Goal: Task Accomplishment & Management: Use online tool/utility

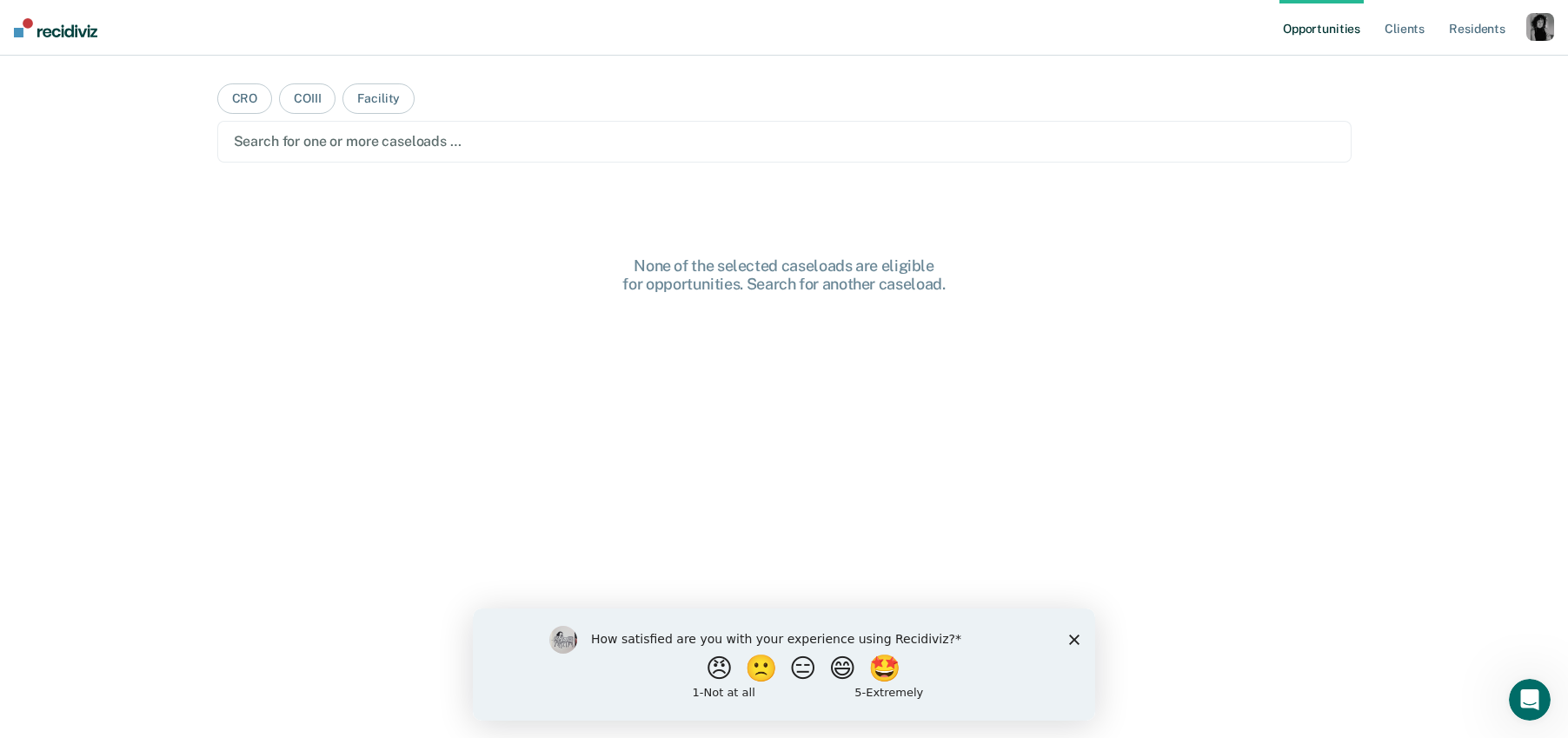
click at [1079, 644] on icon "Close survey" at bounding box center [1074, 639] width 10 height 10
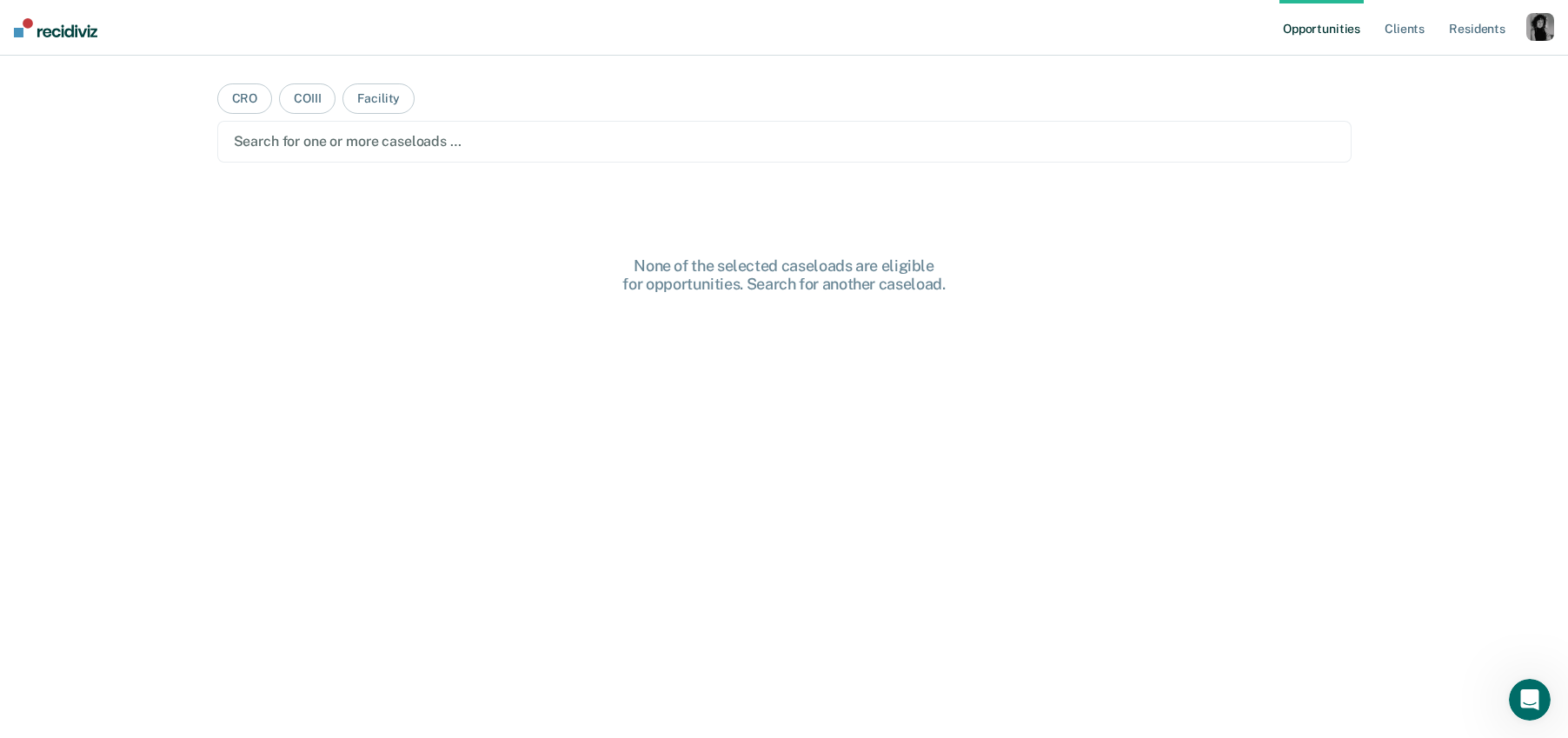
click at [1543, 35] on div "button" at bounding box center [1541, 27] width 27 height 28
click at [1477, 69] on link "Profile" at bounding box center [1470, 71] width 140 height 15
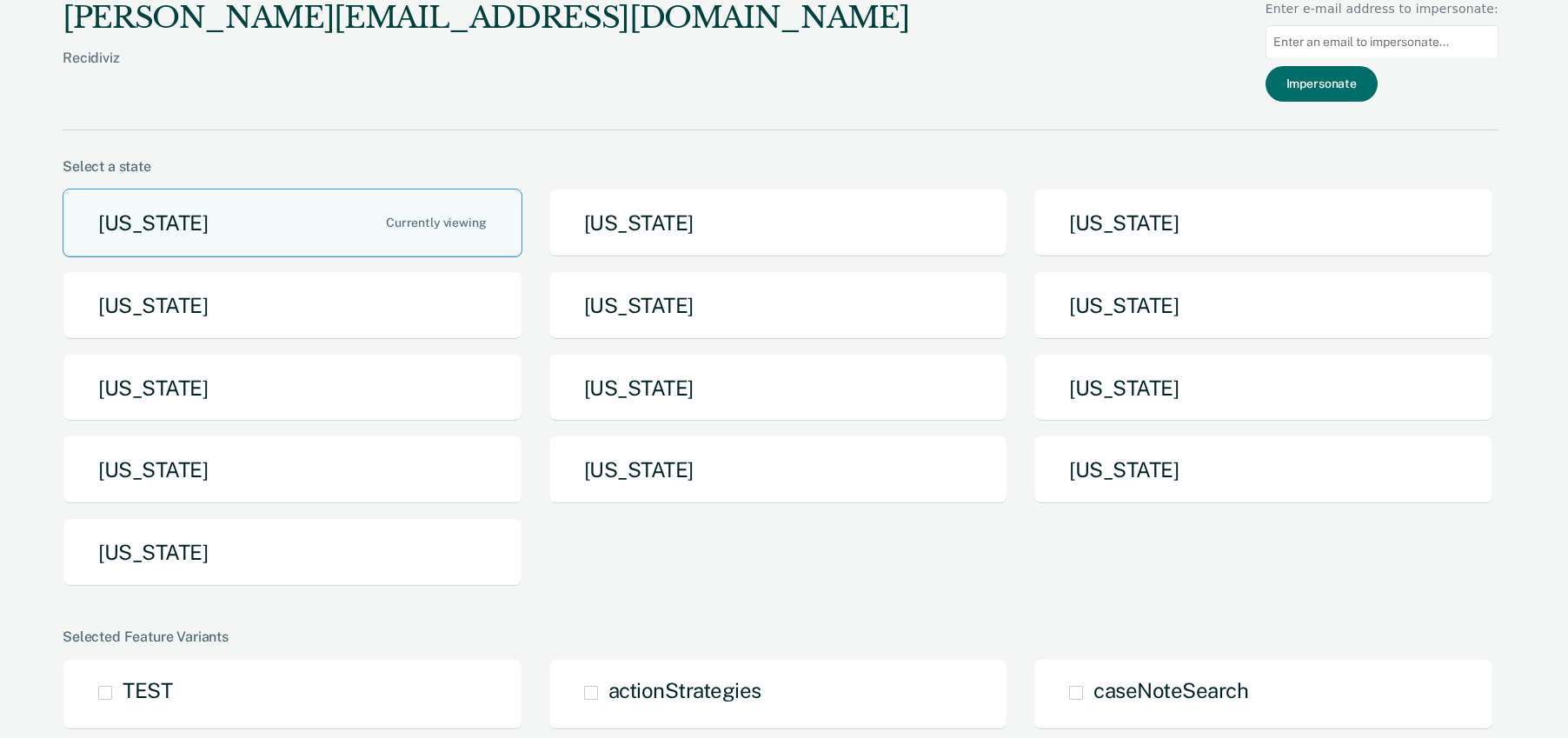
click at [1327, 37] on input at bounding box center [1382, 42] width 233 height 34
paste input "[PERSON_NAME][EMAIL_ADDRESS][PERSON_NAME][US_STATE][DOMAIN_NAME]"
type input "[PERSON_NAME][EMAIL_ADDRESS][PERSON_NAME][US_STATE][DOMAIN_NAME]"
click at [1343, 80] on button "Impersonate" at bounding box center [1321, 83] width 112 height 36
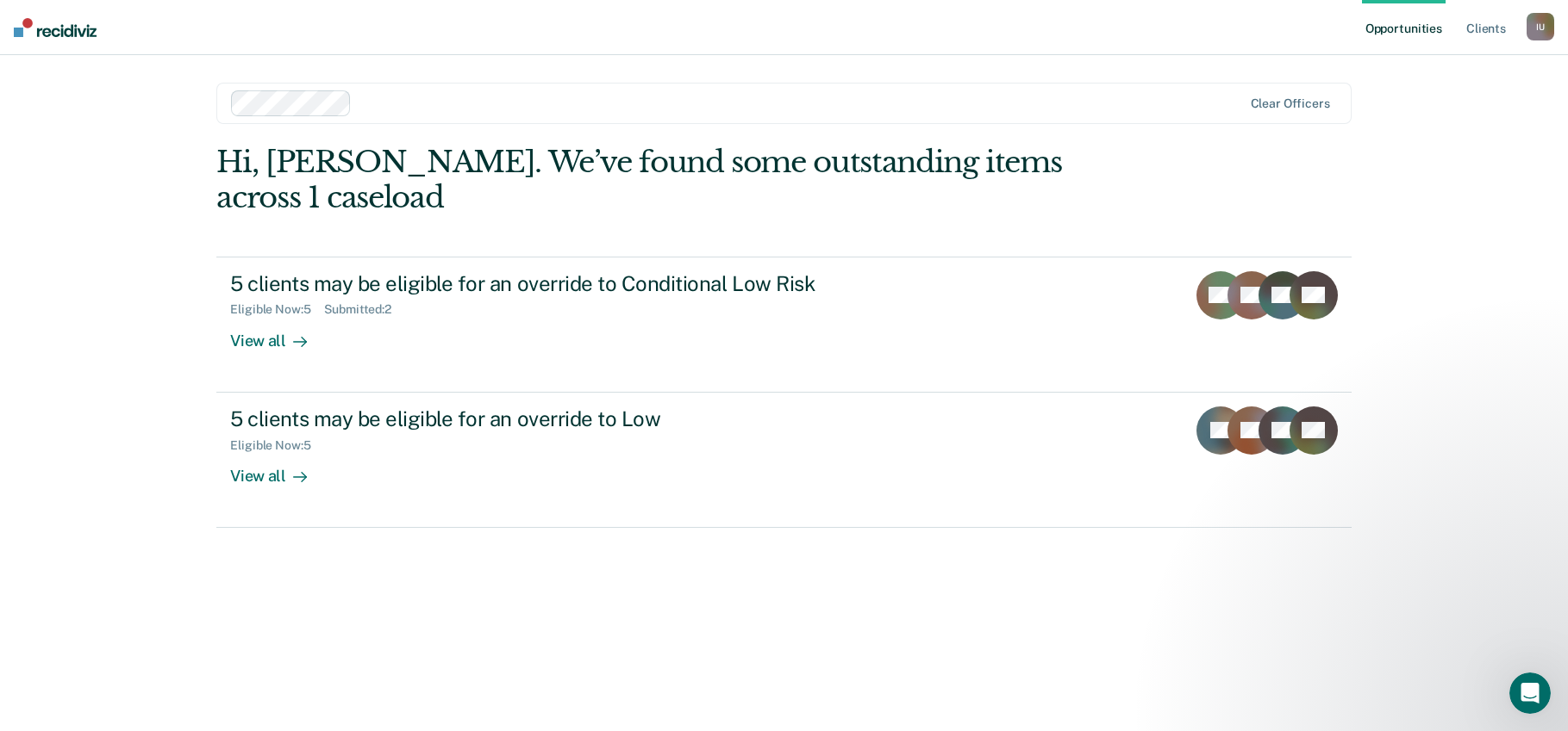
click at [172, 181] on div "Opportunities Client s Impersonated User I U Profile How it works Log Out Clear…" at bounding box center [784, 365] width 1568 height 731
click at [1476, 34] on link "Client s" at bounding box center [1485, 27] width 46 height 55
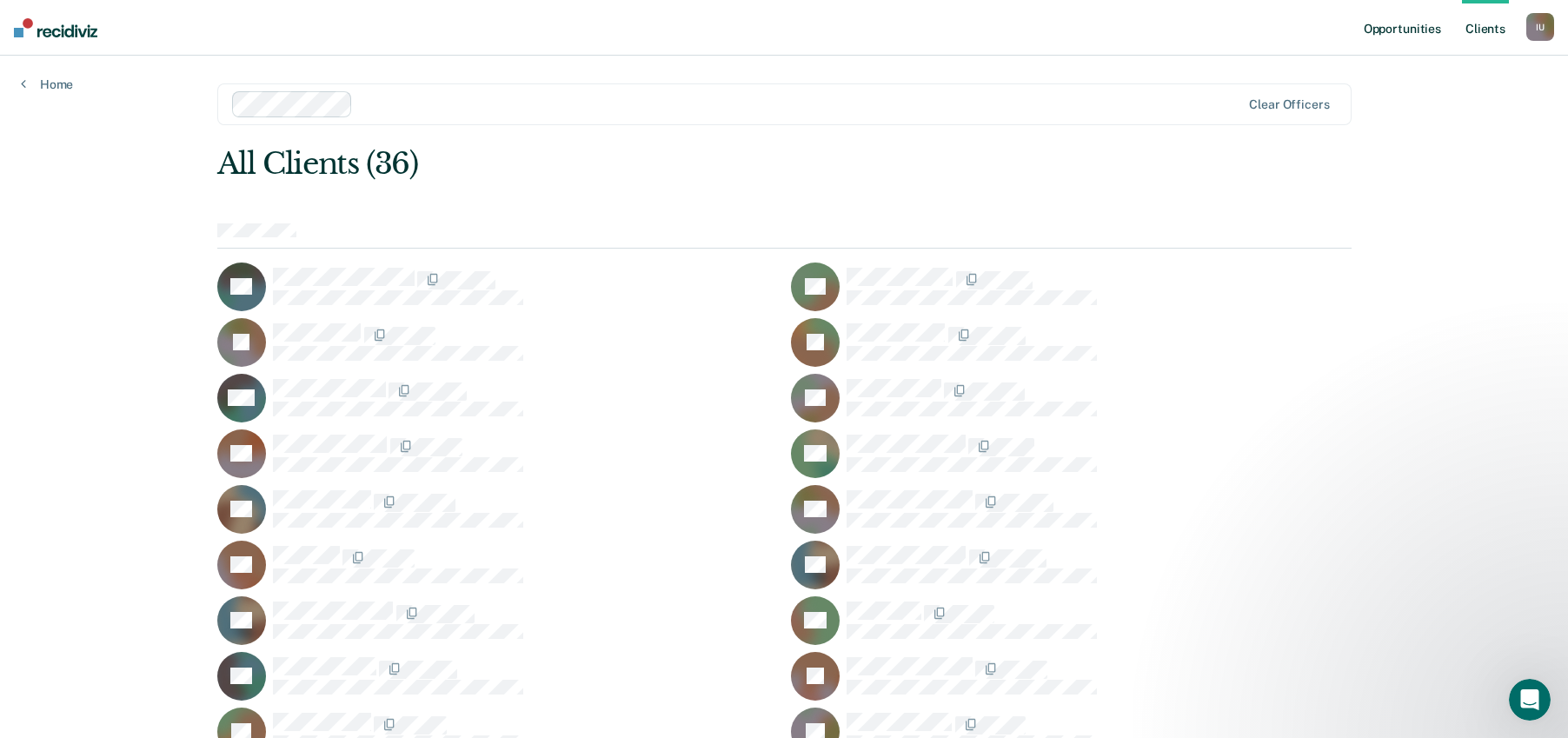
click at [1385, 31] on link "Opportunities" at bounding box center [1403, 28] width 84 height 56
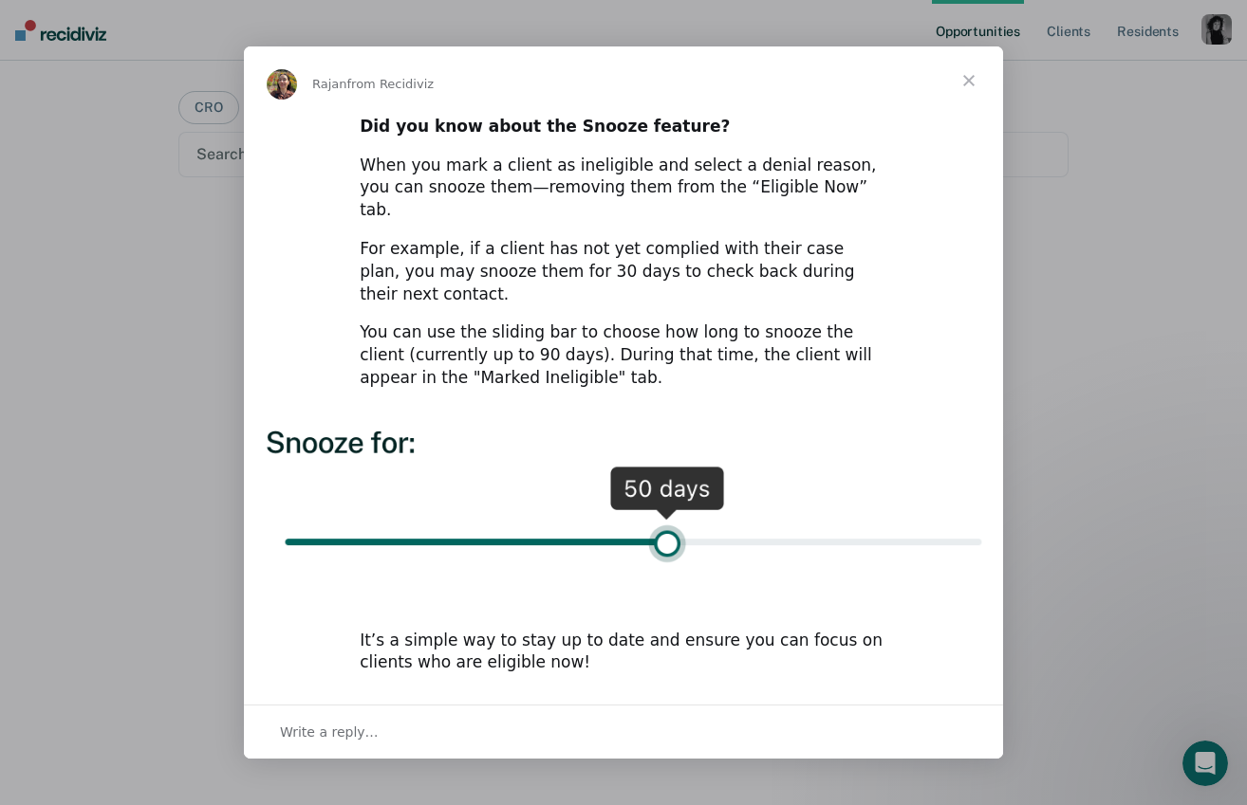
click at [970, 100] on span "Close" at bounding box center [968, 80] width 68 height 68
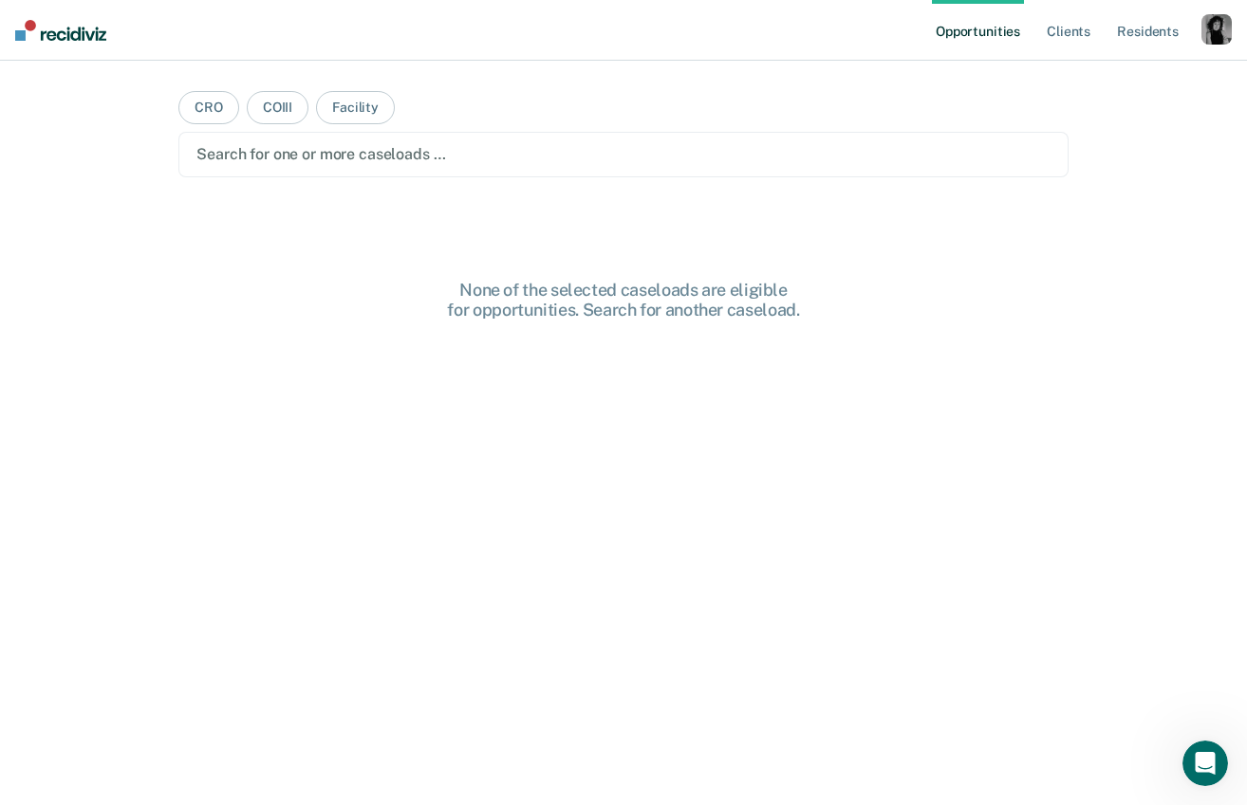
click at [1211, 43] on div "button" at bounding box center [1216, 29] width 30 height 30
click at [1131, 78] on link "Profile" at bounding box center [1139, 77] width 153 height 16
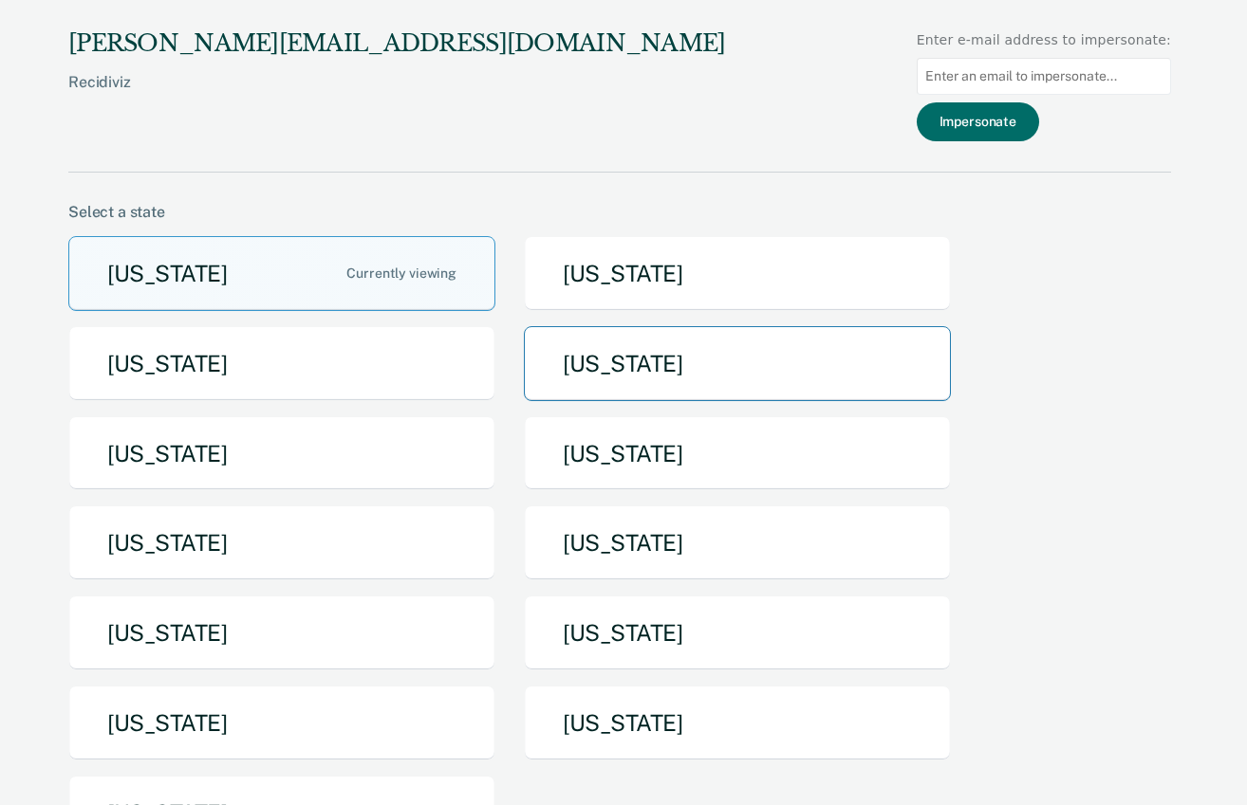
click at [597, 372] on button "[US_STATE]" at bounding box center [737, 363] width 427 height 75
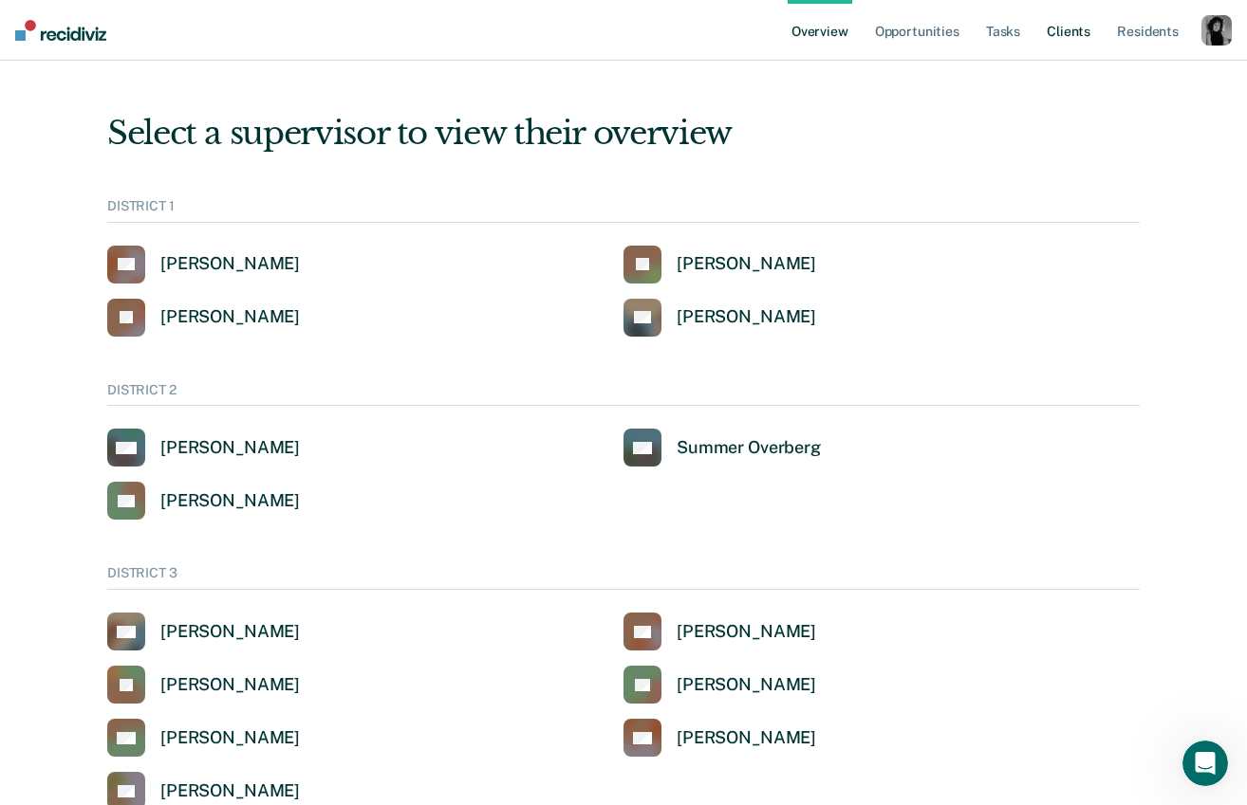
click at [1080, 39] on link "Client s" at bounding box center [1068, 30] width 51 height 61
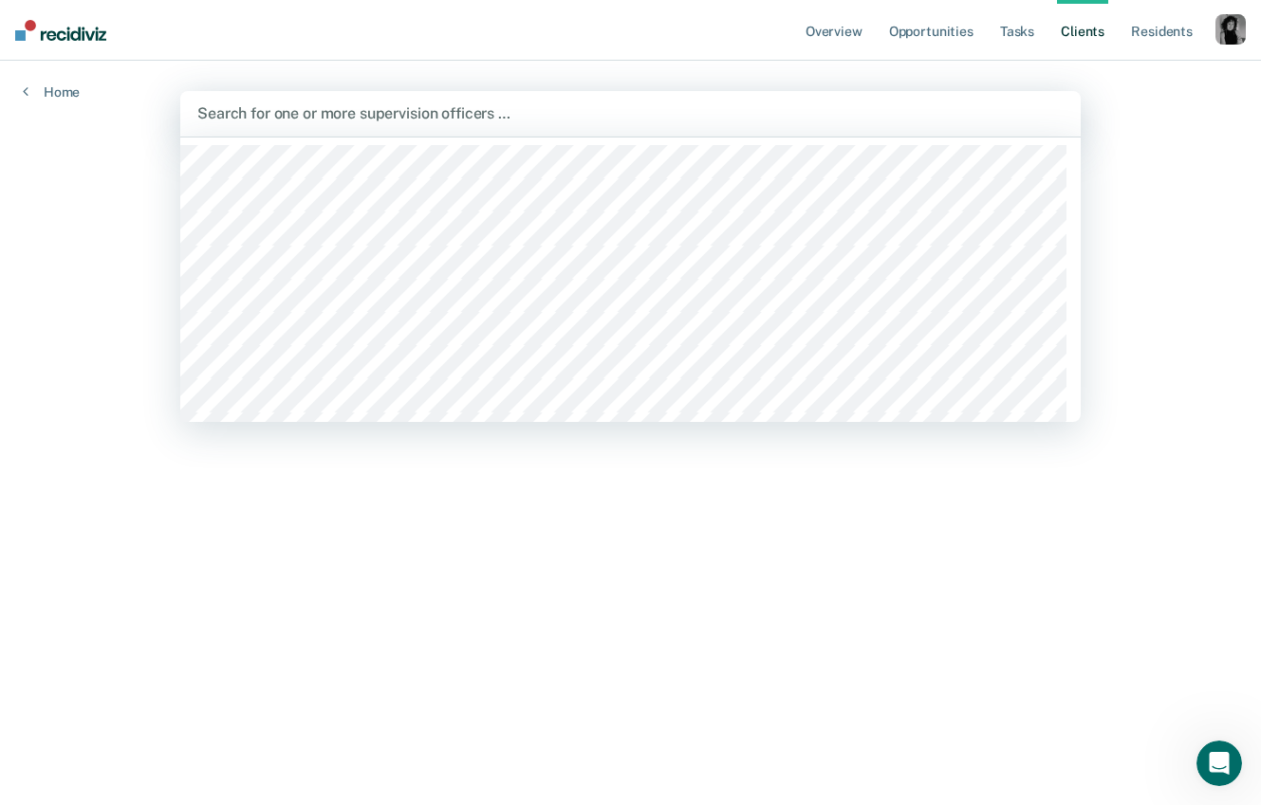
click at [433, 119] on div at bounding box center [630, 113] width 866 height 22
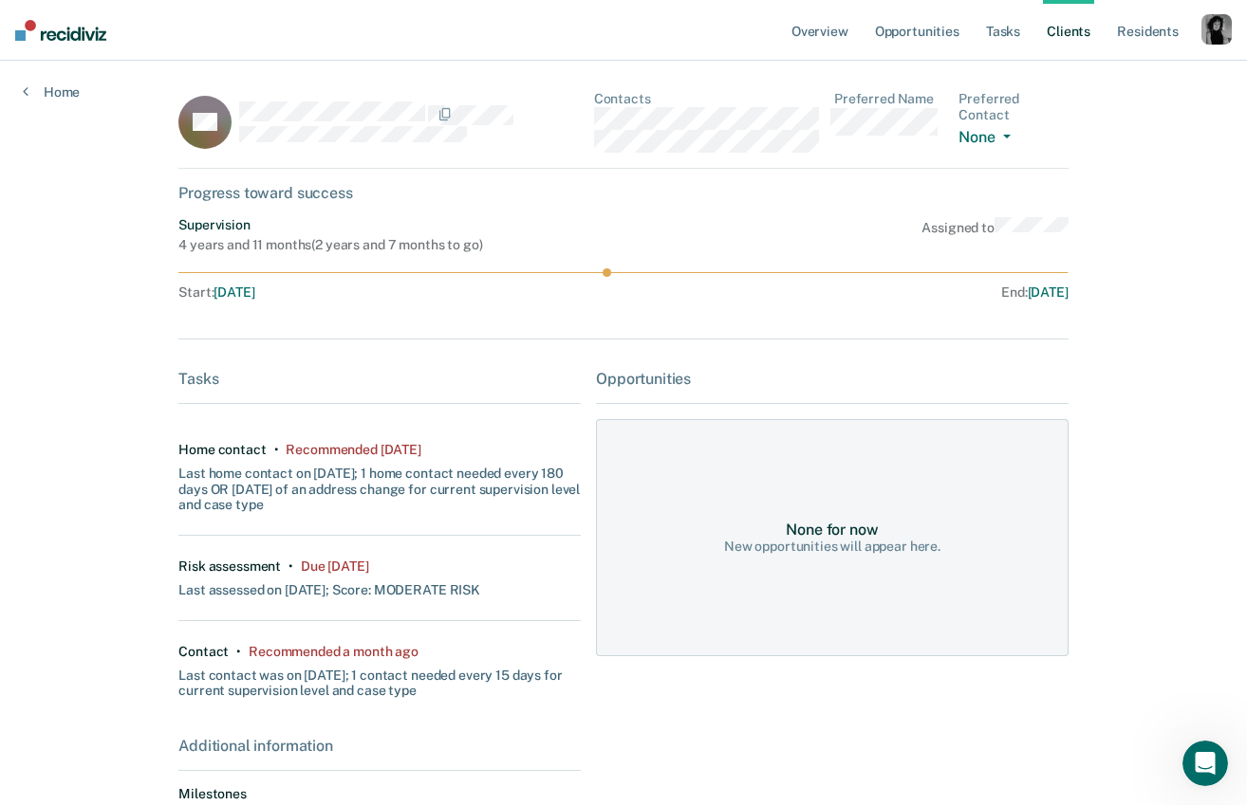
scroll to position [225, 0]
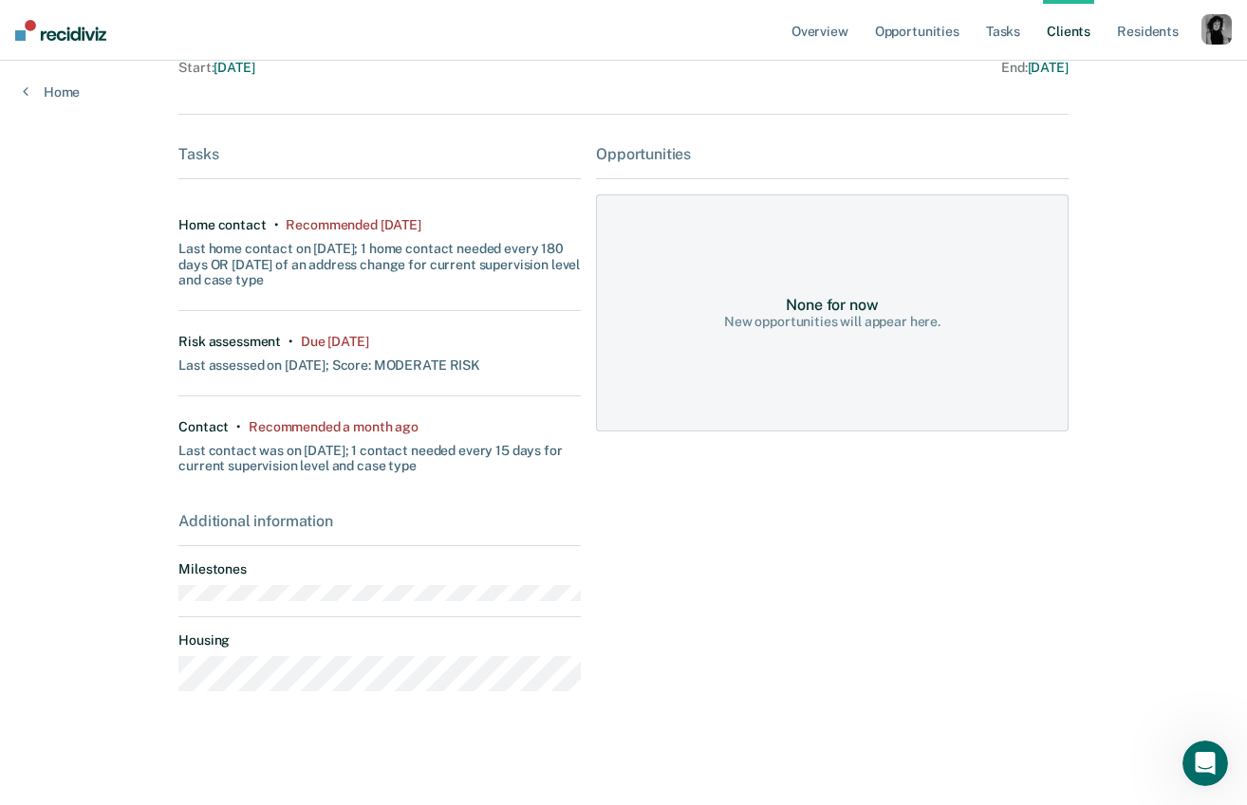
click at [1219, 30] on div "button" at bounding box center [1216, 29] width 30 height 30
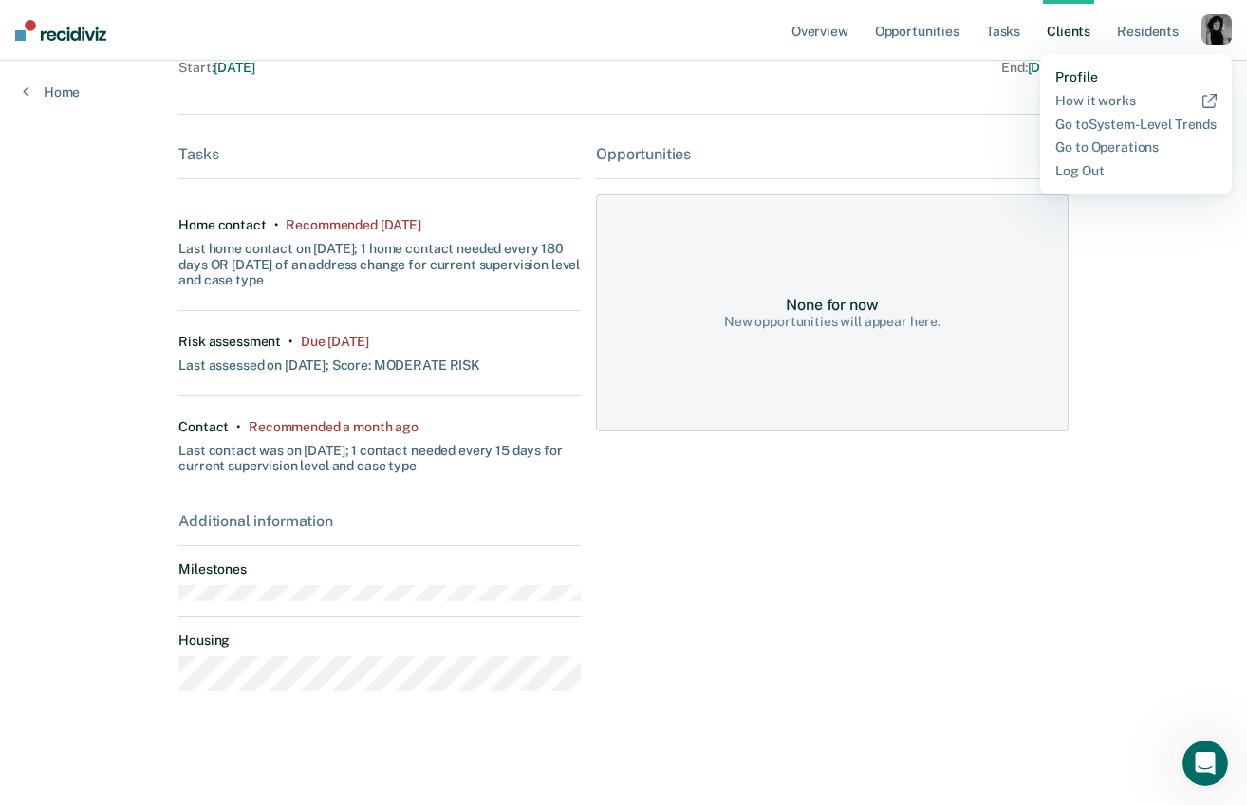
click at [1083, 83] on link "Profile" at bounding box center [1135, 77] width 161 height 16
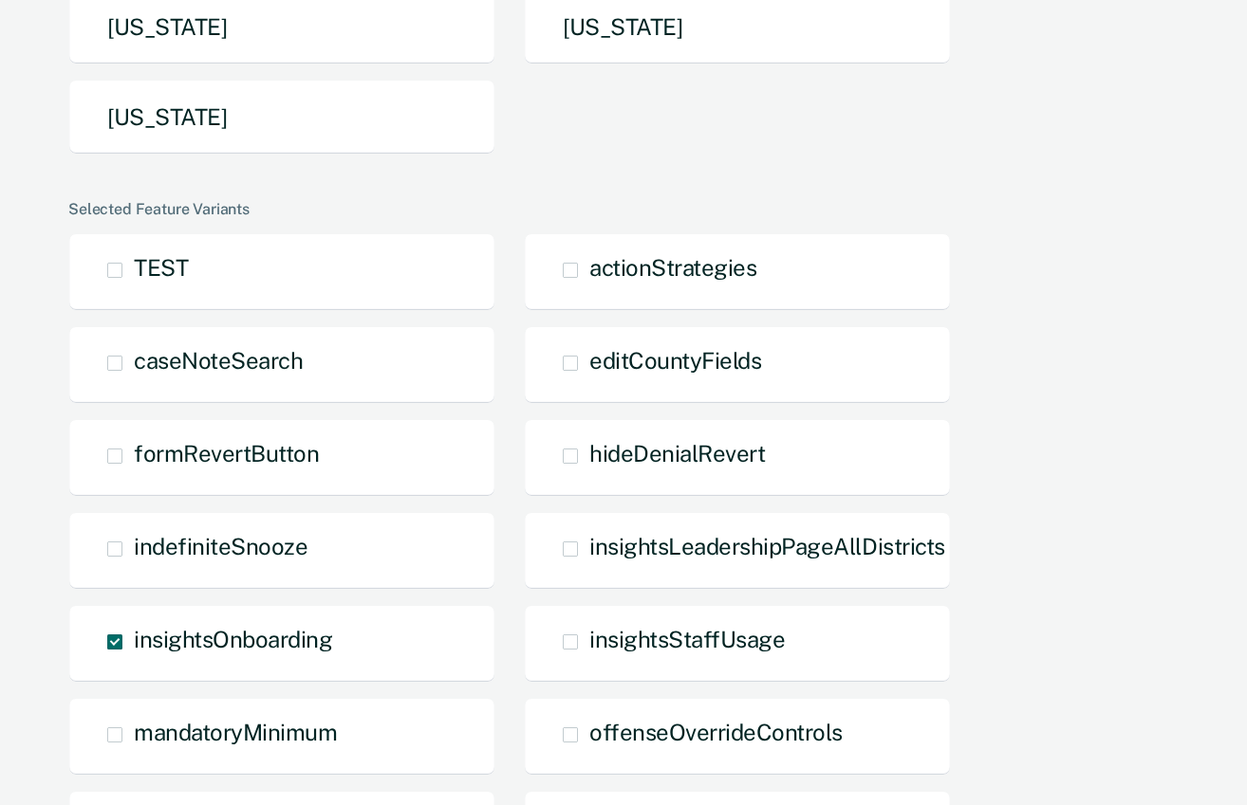
scroll to position [693, 0]
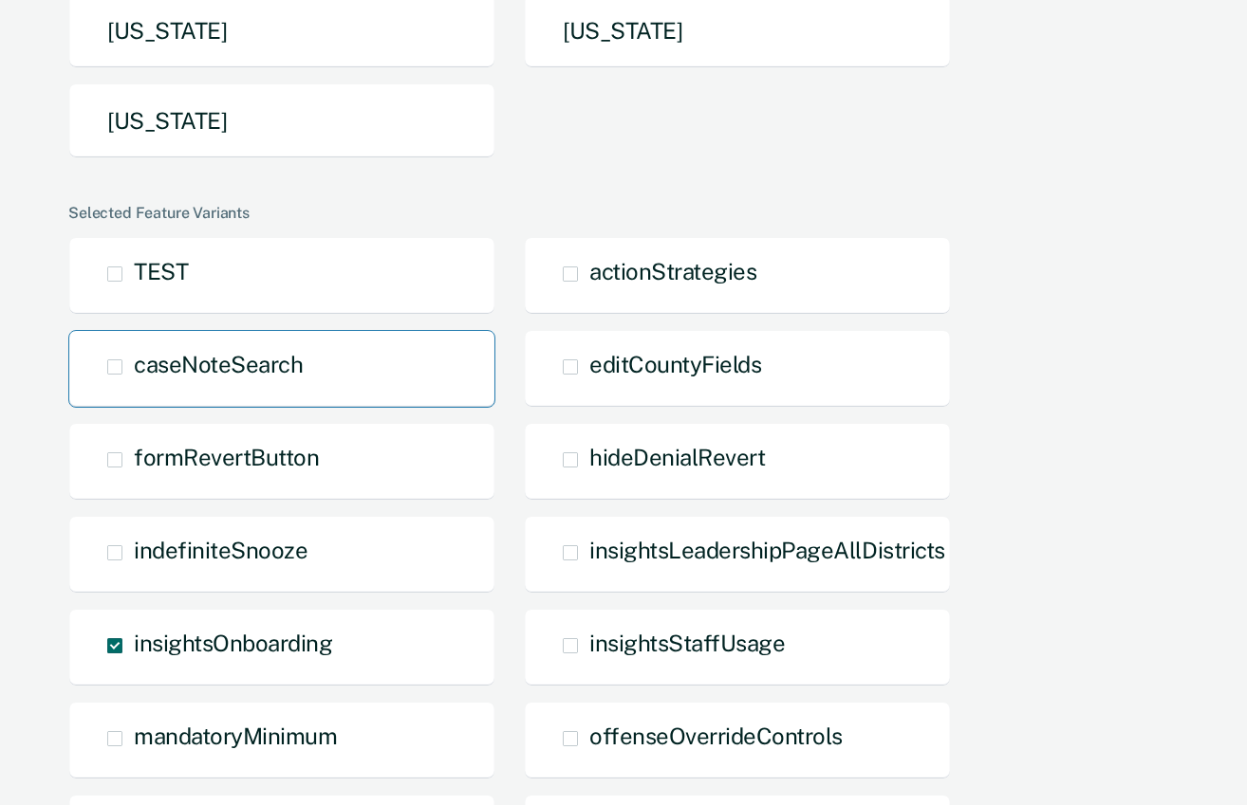
click at [171, 367] on span "caseNoteSearch" at bounding box center [218, 364] width 169 height 27
click at [134, 381] on input "caseNoteSearch" at bounding box center [134, 381] width 0 height 0
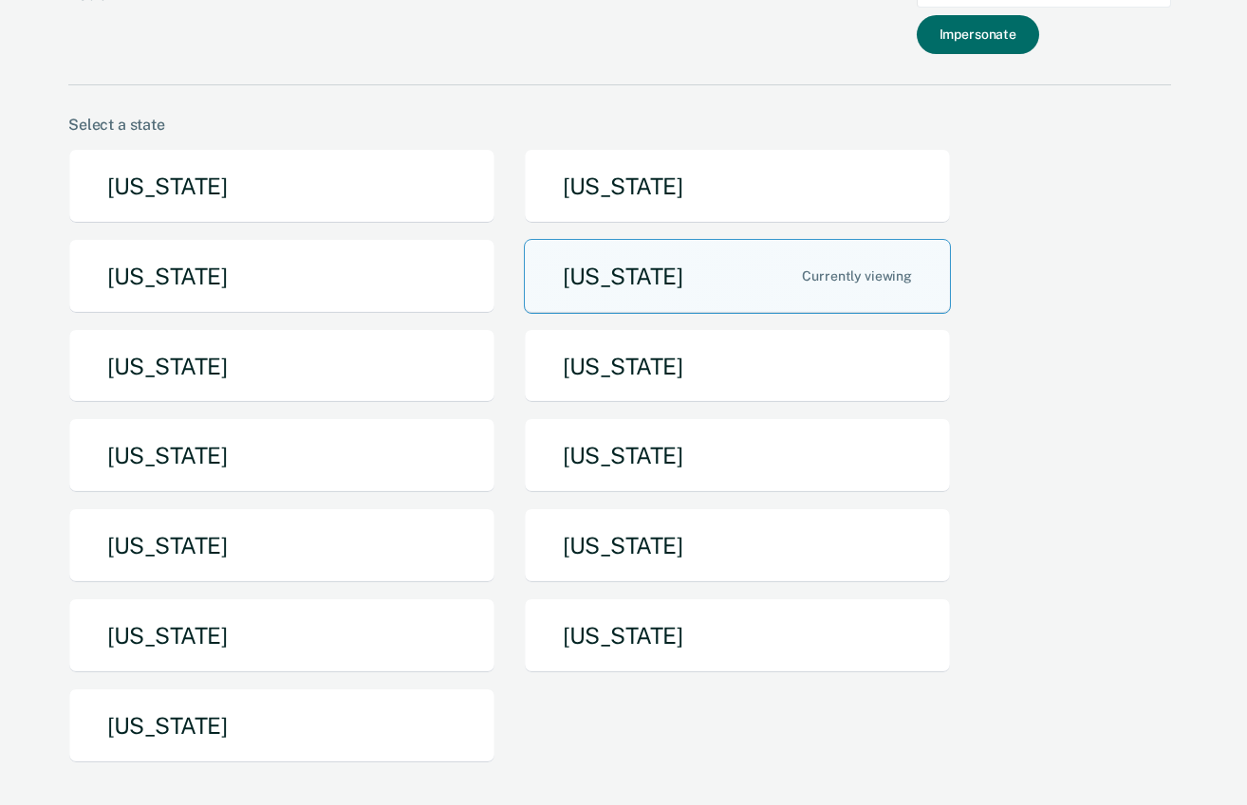
scroll to position [48, 0]
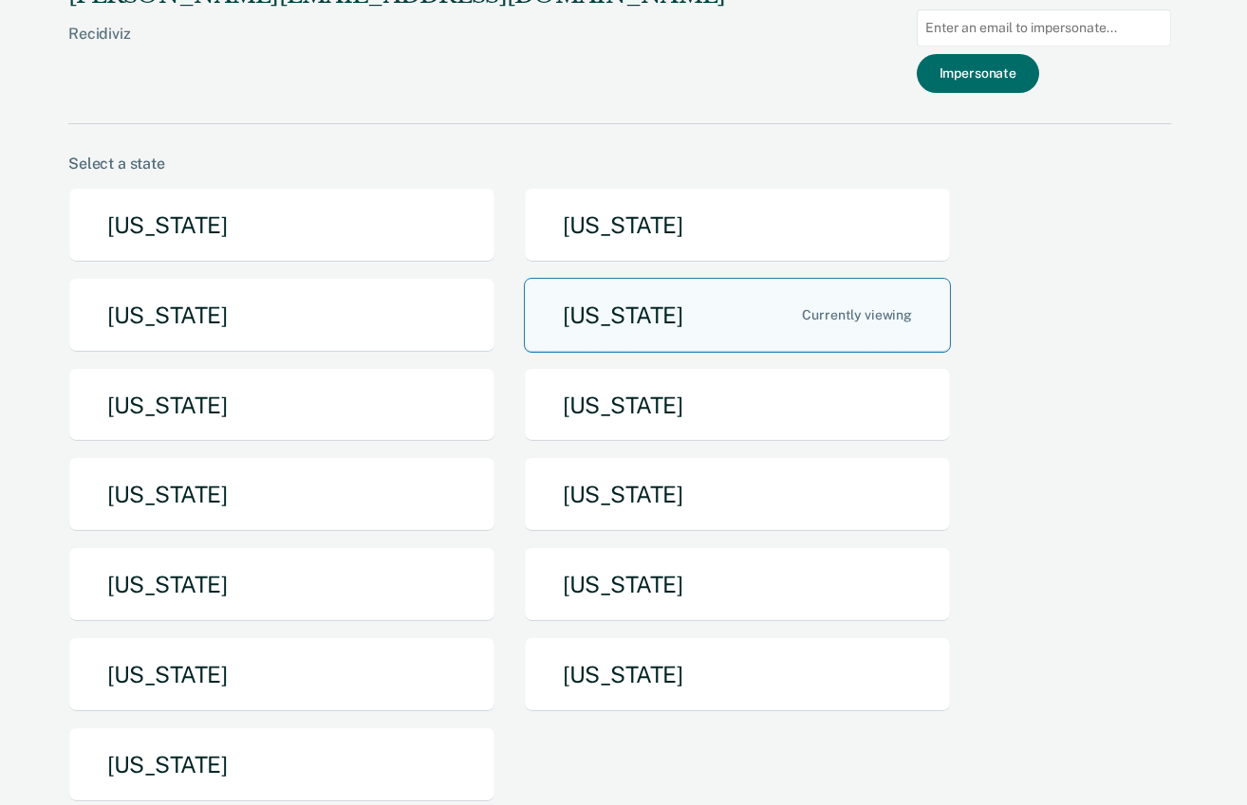
click at [704, 315] on button "[US_STATE]" at bounding box center [737, 315] width 427 height 75
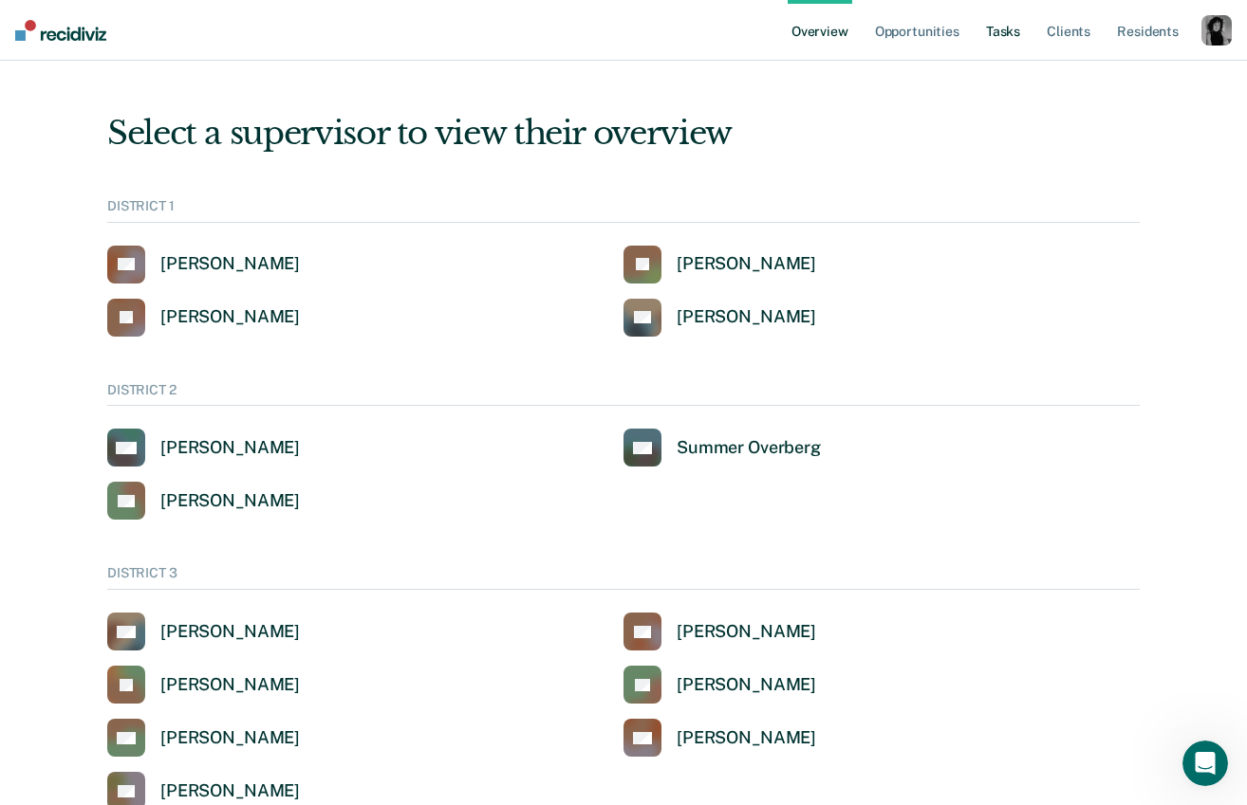
click at [1006, 35] on link "Tasks" at bounding box center [1003, 30] width 42 height 61
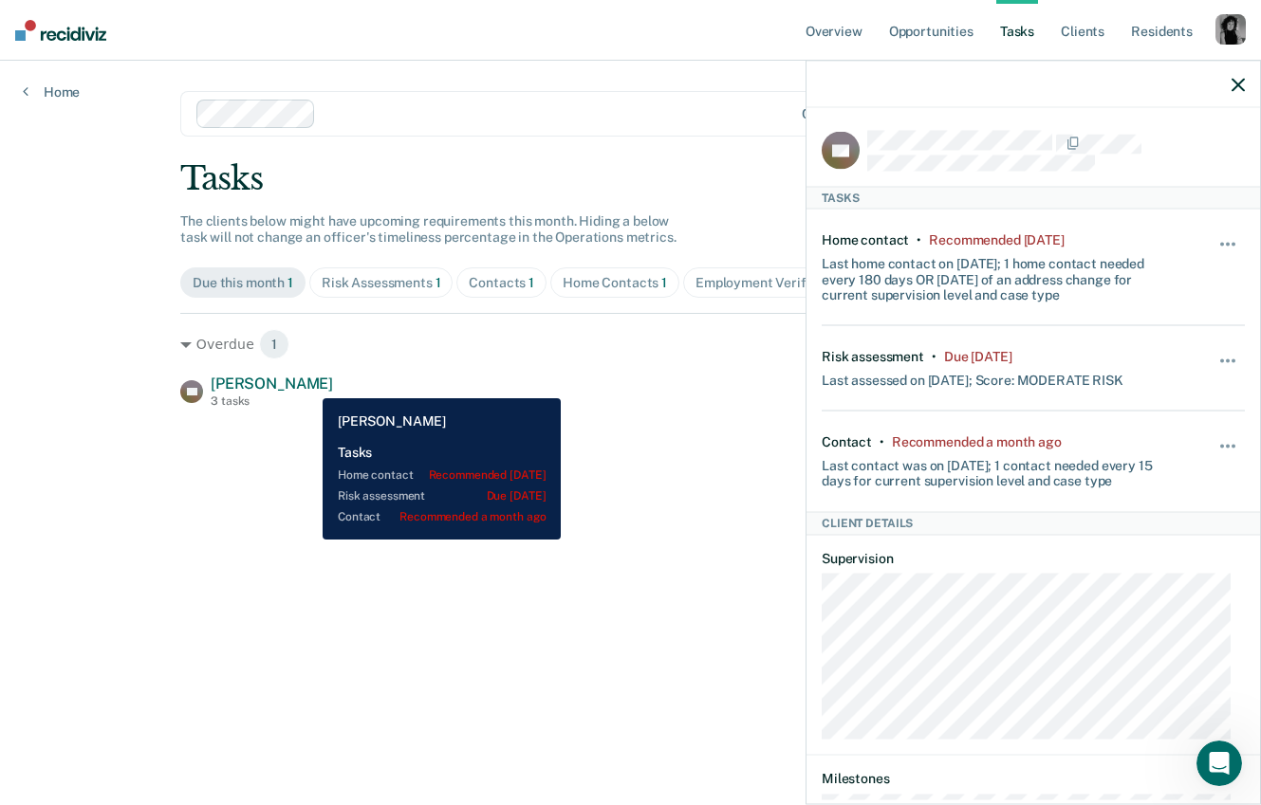
click at [308, 384] on span "Saiyong Chongphaisane" at bounding box center [272, 384] width 122 height 18
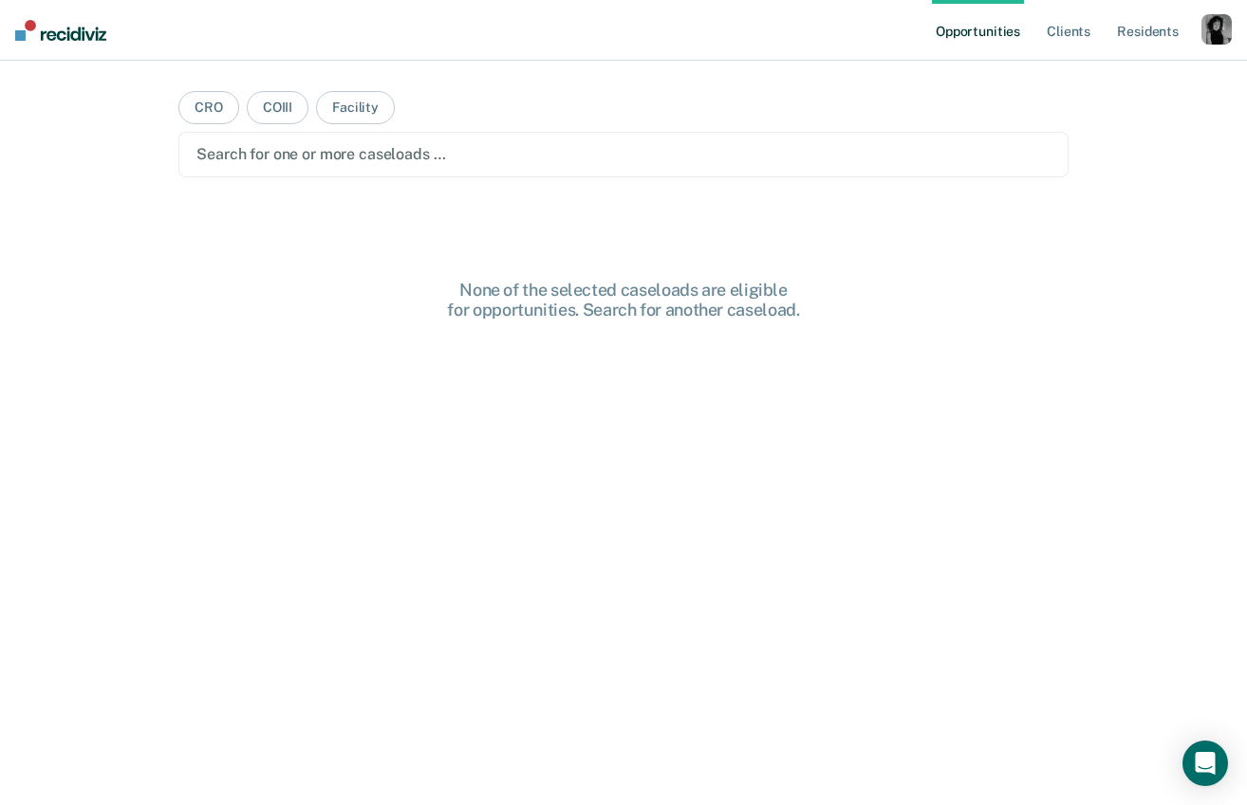
click at [1215, 39] on div "button" at bounding box center [1216, 29] width 30 height 30
click at [1095, 79] on link "Profile" at bounding box center [1139, 77] width 153 height 16
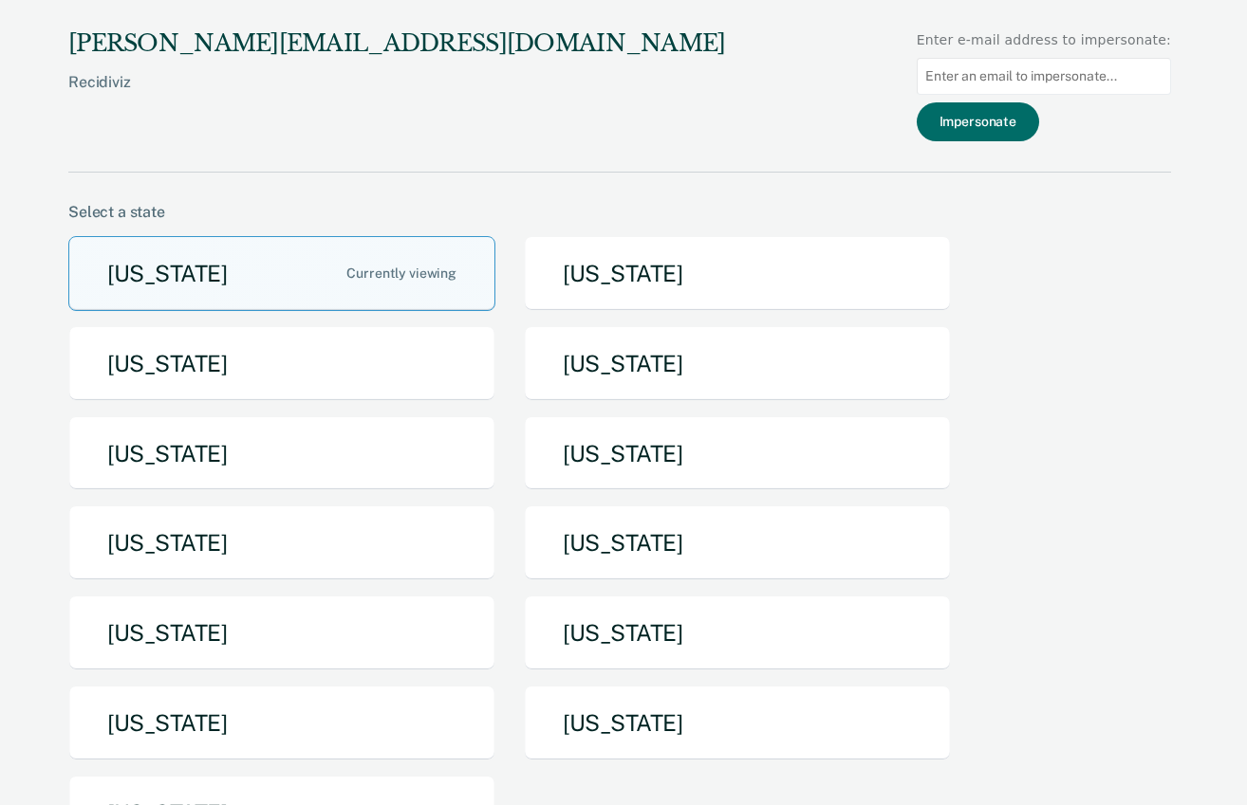
click at [957, 75] on input at bounding box center [1043, 76] width 254 height 37
paste input "nbarlow@idoc.idaho.gov"
type input "nbarlow@idoc.idaho.gov"
click at [987, 120] on button "Impersonate" at bounding box center [977, 121] width 122 height 39
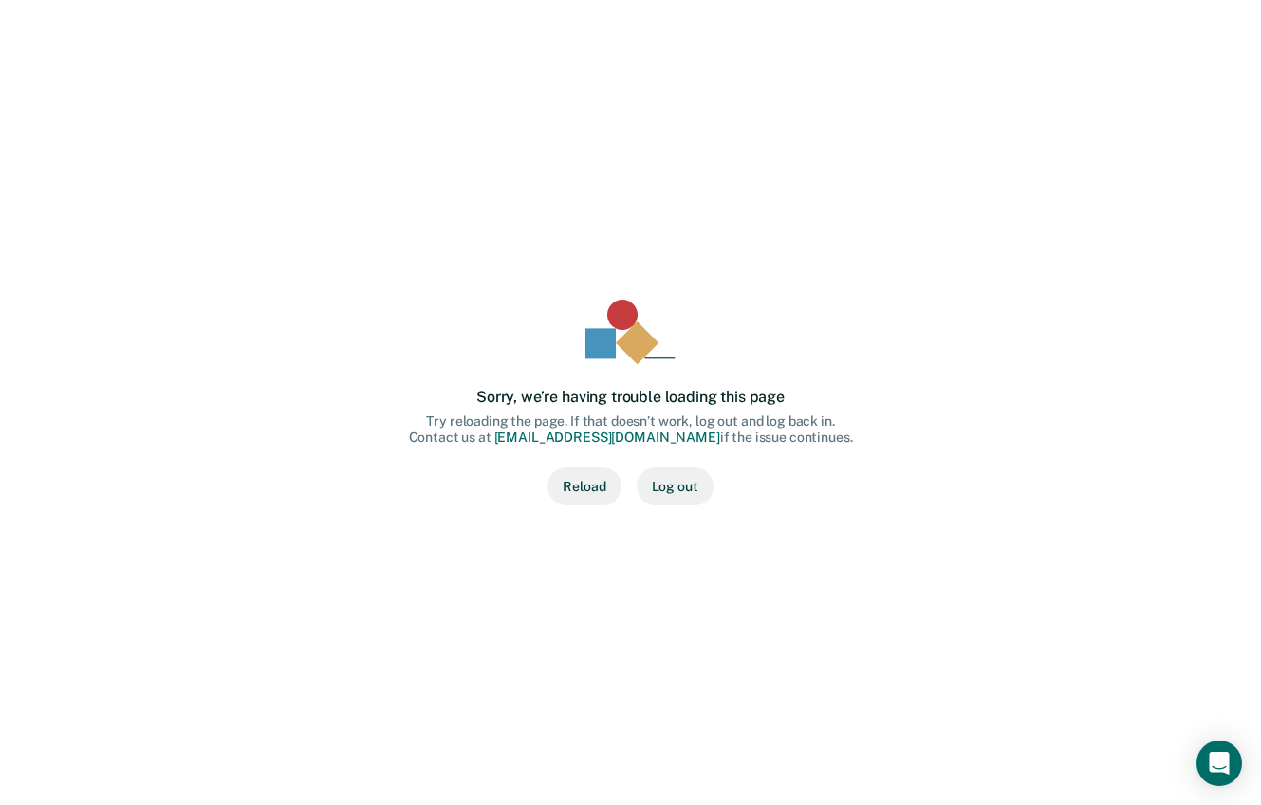
click at [597, 493] on button "Reload" at bounding box center [583, 487] width 73 height 38
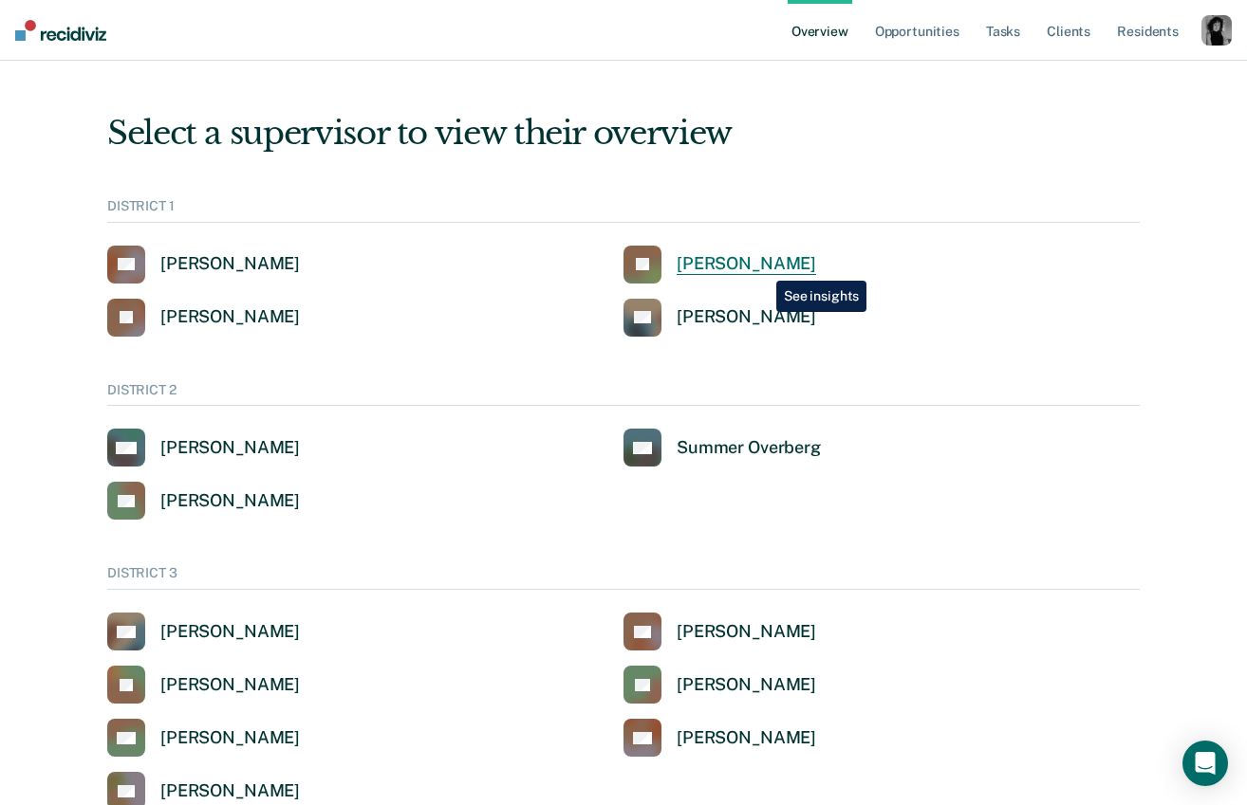
click at [762, 267] on div "Jeffery Schraeder" at bounding box center [745, 264] width 139 height 22
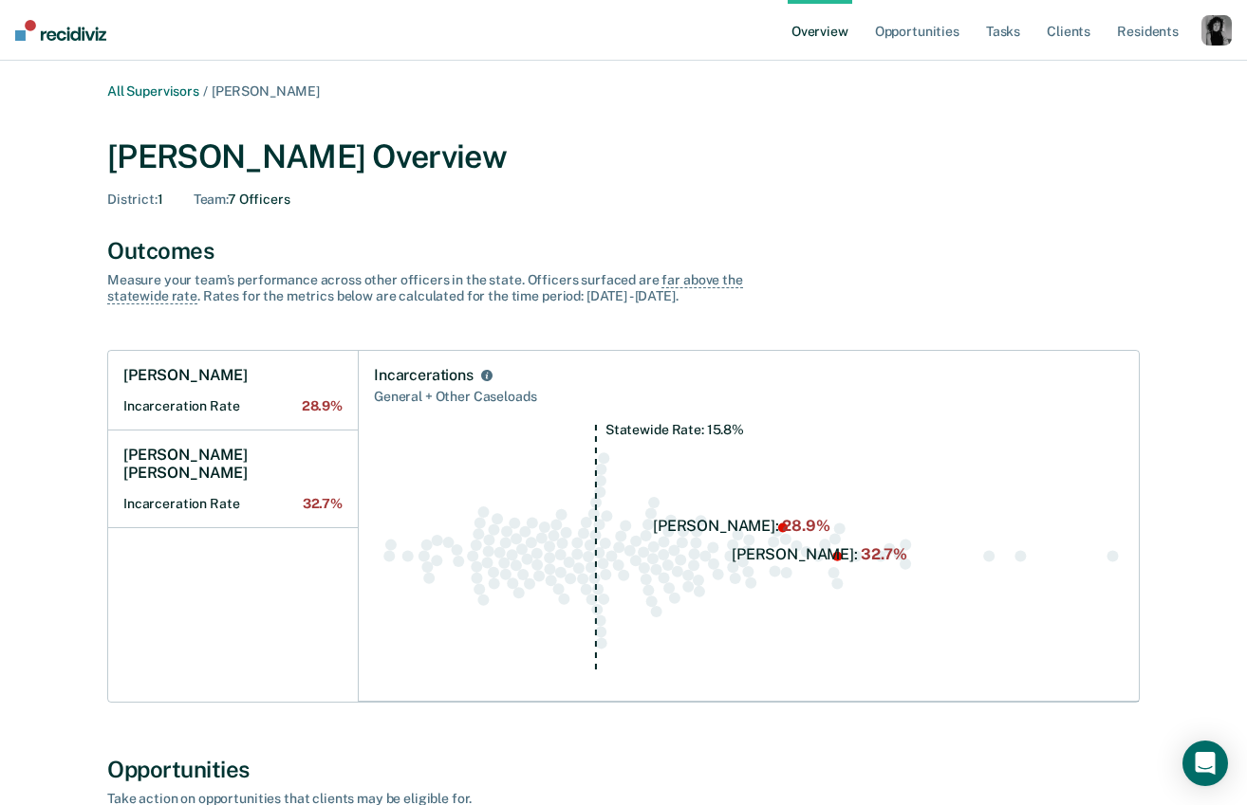
click at [841, 23] on link "Overview" at bounding box center [819, 30] width 65 height 61
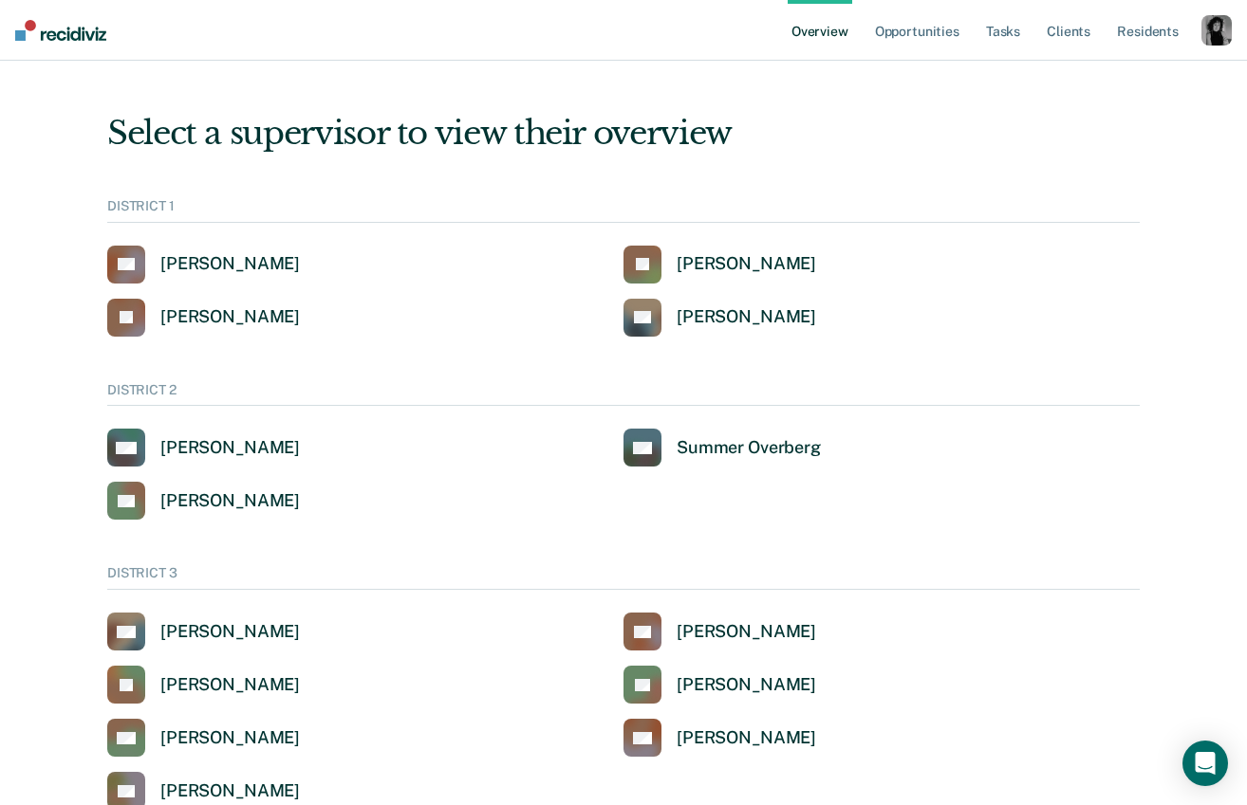
click at [1205, 26] on div "button" at bounding box center [1216, 30] width 30 height 30
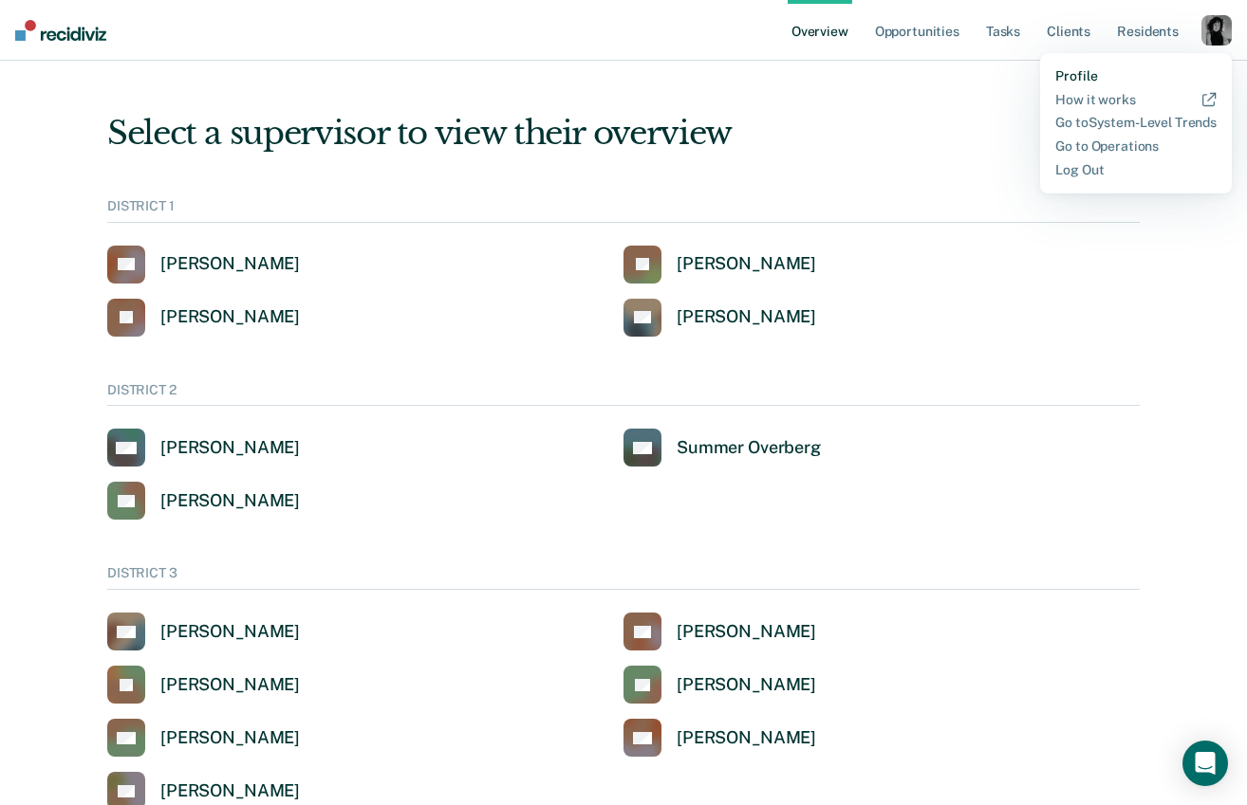
click at [1116, 73] on link "Profile" at bounding box center [1135, 76] width 161 height 16
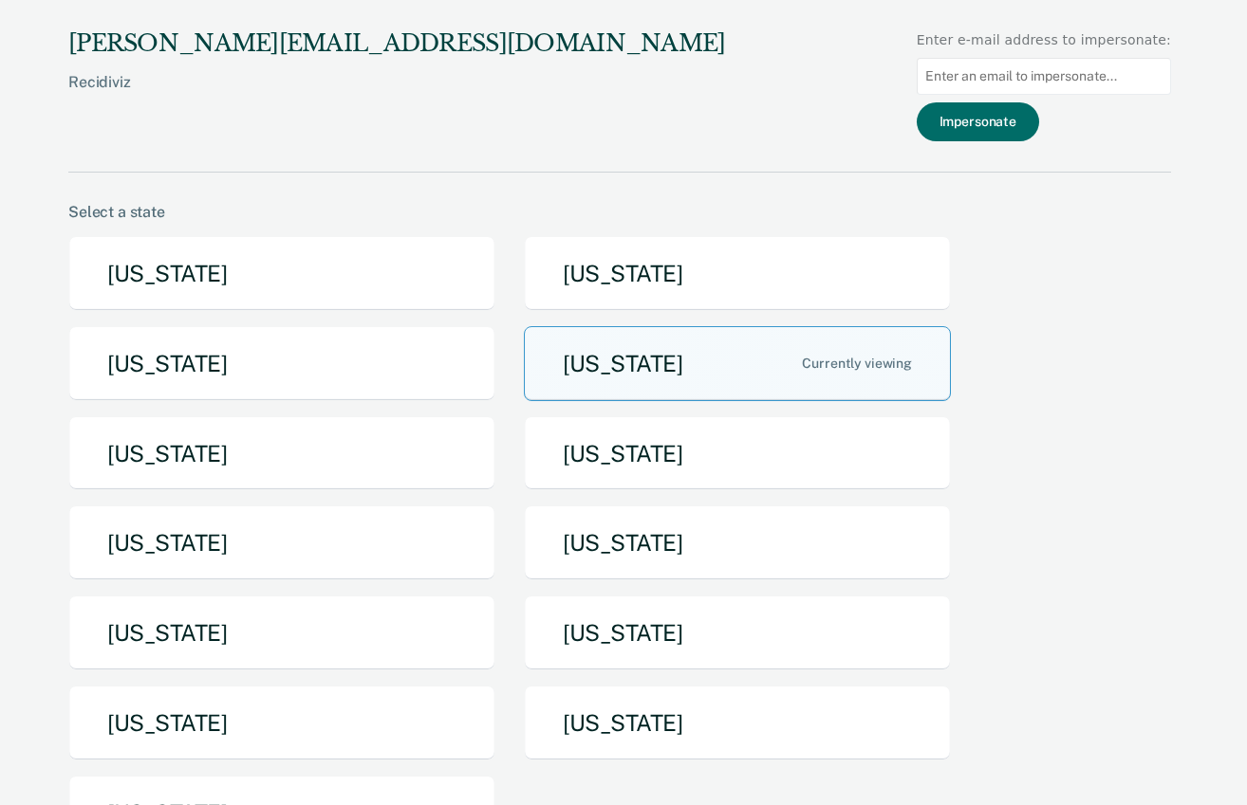
click at [1068, 79] on input at bounding box center [1043, 76] width 254 height 37
type input "cbarrier@idoc.idaho.gov"
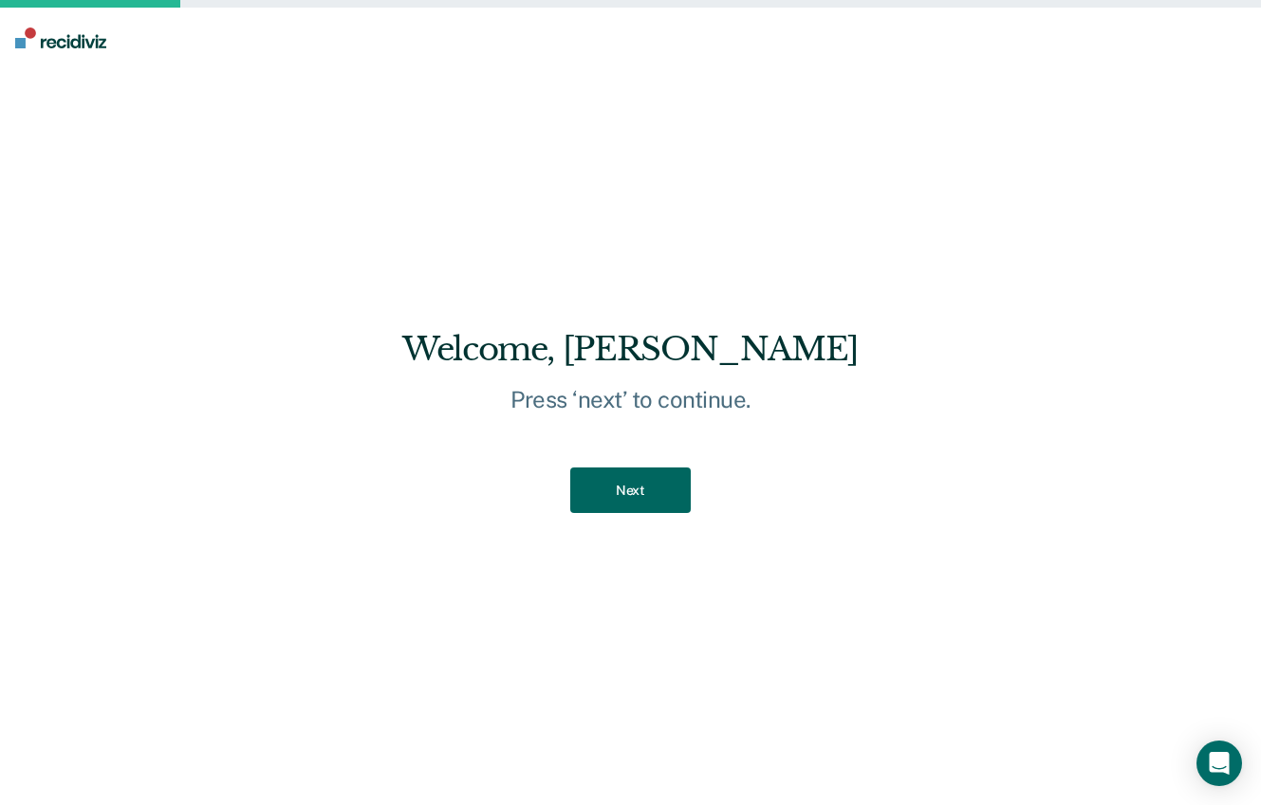
click at [634, 491] on button "Next" at bounding box center [630, 491] width 120 height 46
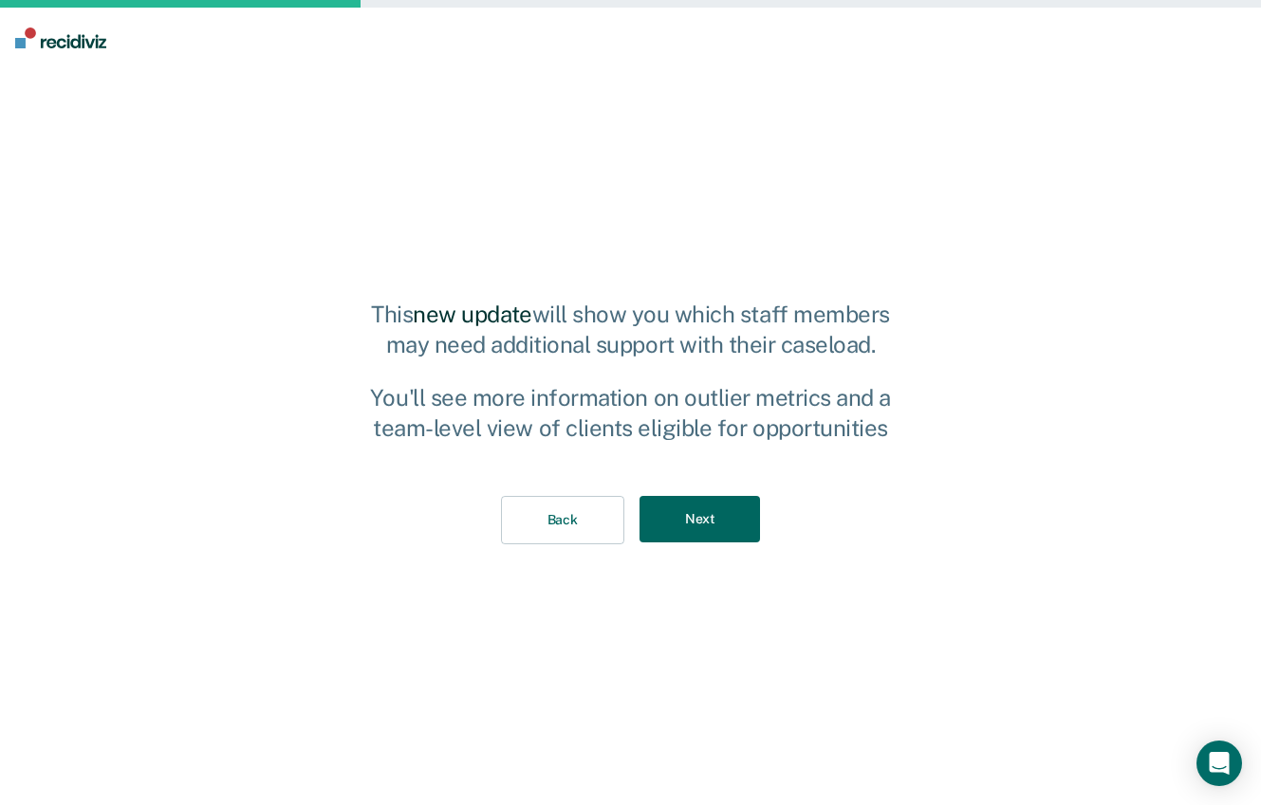
click at [688, 532] on button "Next" at bounding box center [699, 519] width 120 height 46
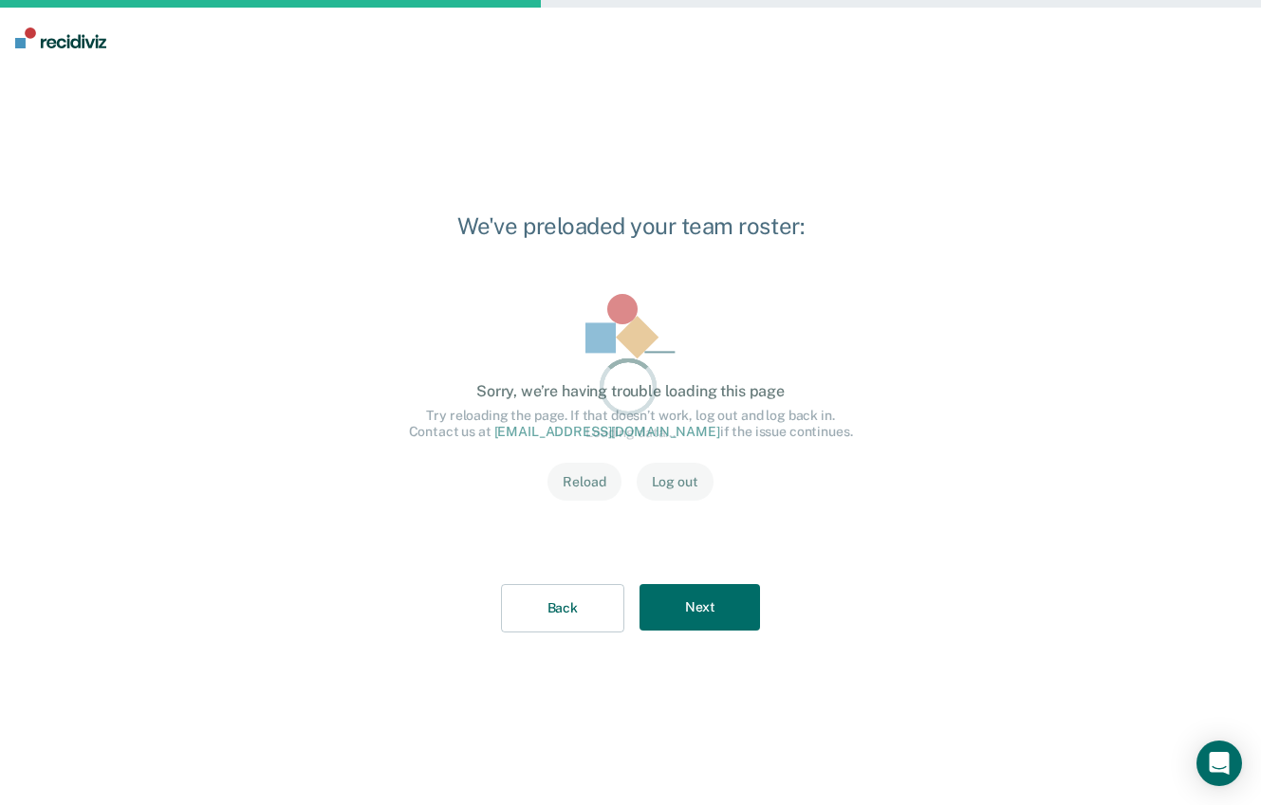
click at [701, 536] on div "Loading data... Loading data... Sorry, we’re having trouble loading this page T…" at bounding box center [631, 409] width 505 height 290
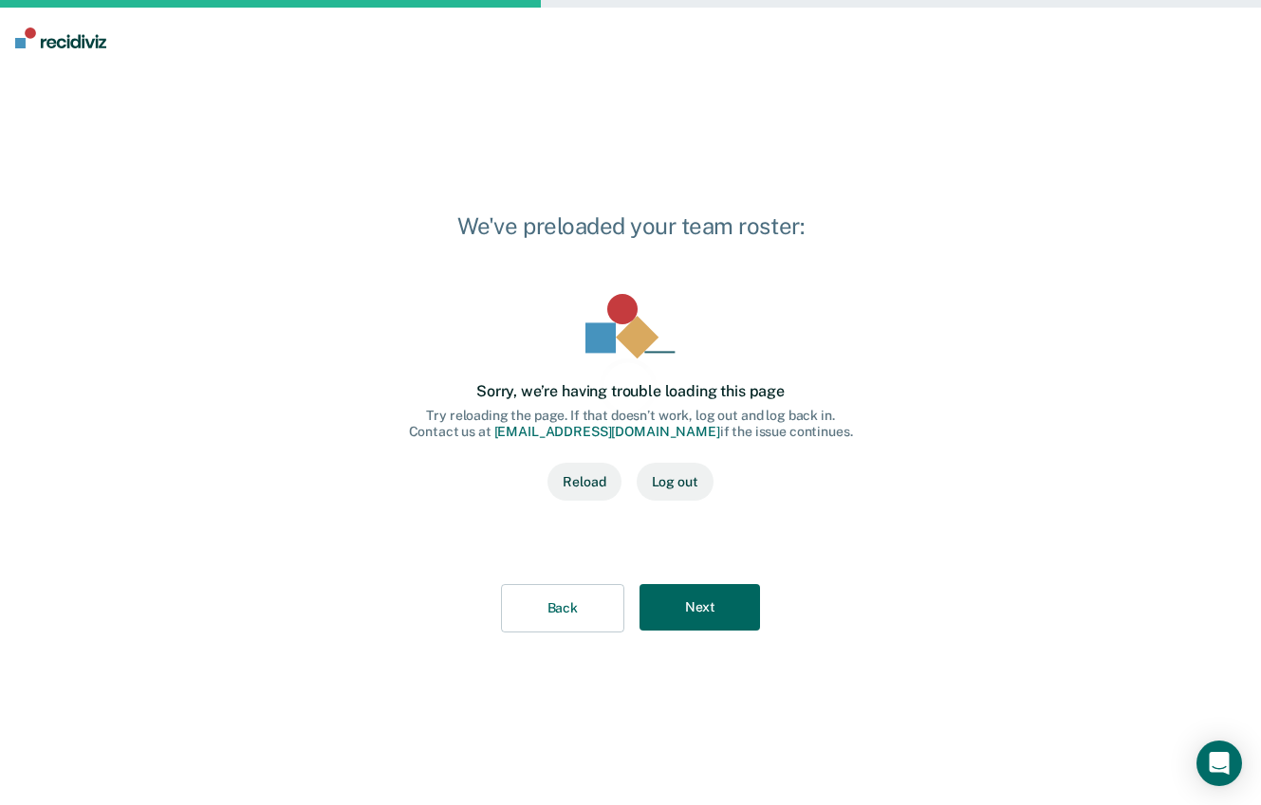
click at [699, 599] on button "Next" at bounding box center [699, 607] width 120 height 46
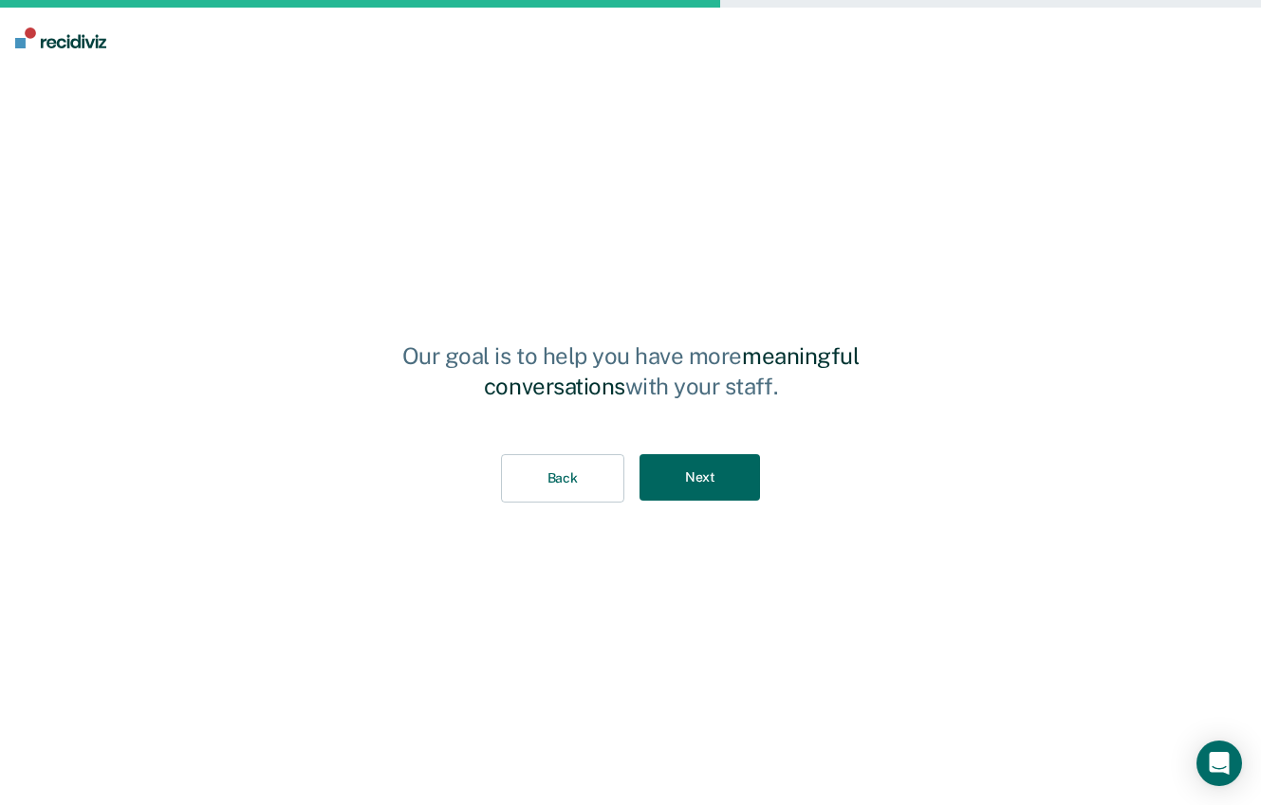
click at [718, 488] on button "Next" at bounding box center [699, 477] width 120 height 46
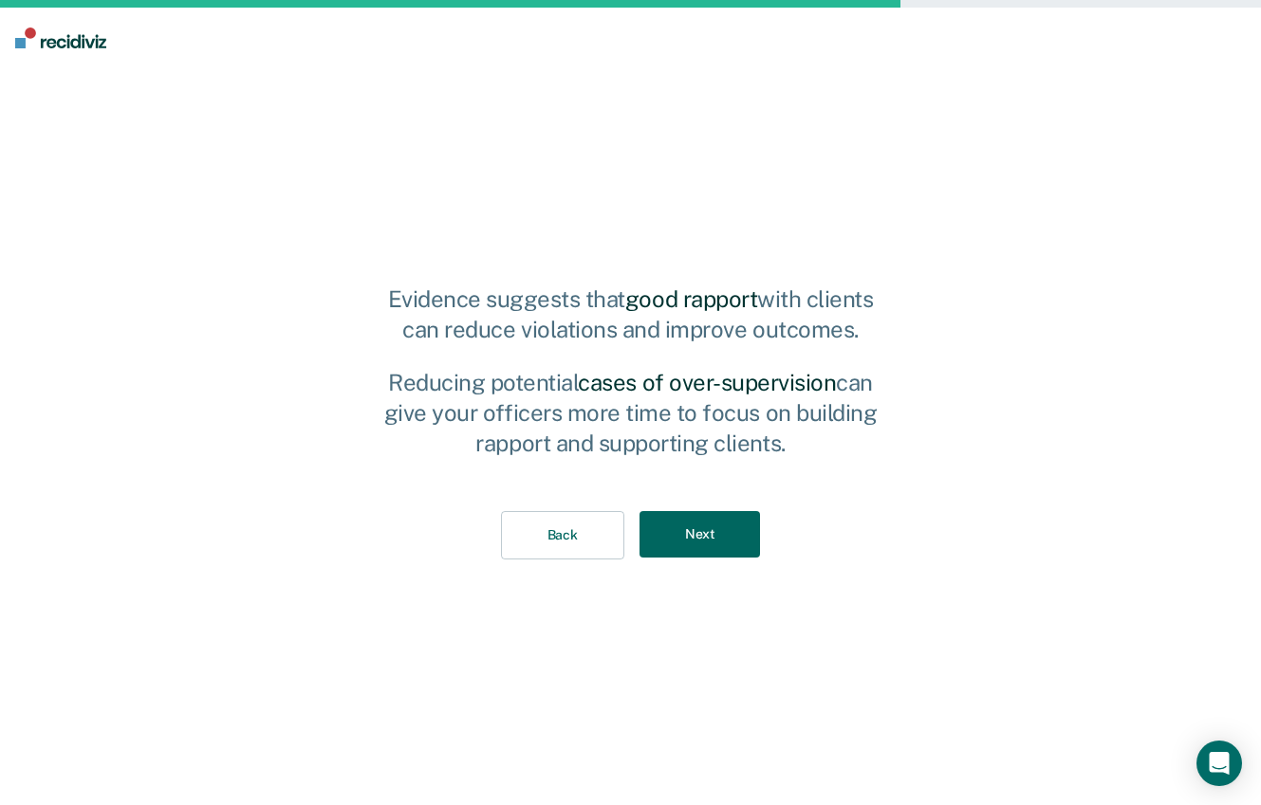
click at [720, 528] on button "Next" at bounding box center [699, 534] width 120 height 46
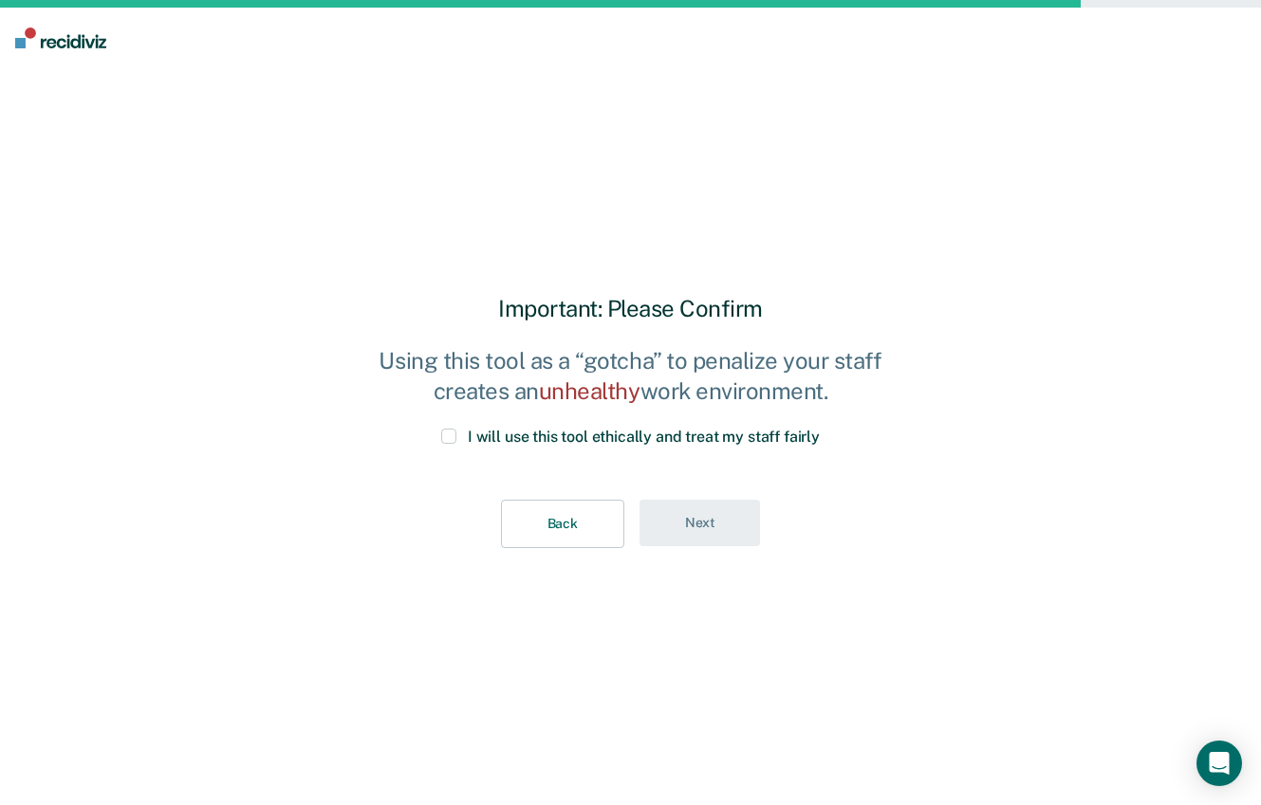
click at [631, 426] on div "Important: Please Confirm Using this tool as a “gotcha” to penalize your staff …" at bounding box center [630, 437] width 527 height 284
click at [670, 432] on span "I will use this tool ethically and treat my staff fairly" at bounding box center [644, 437] width 352 height 18
click at [820, 429] on input "I will use this tool ethically and treat my staff fairly" at bounding box center [820, 429] width 0 height 0
click at [694, 532] on button "Next" at bounding box center [699, 523] width 120 height 46
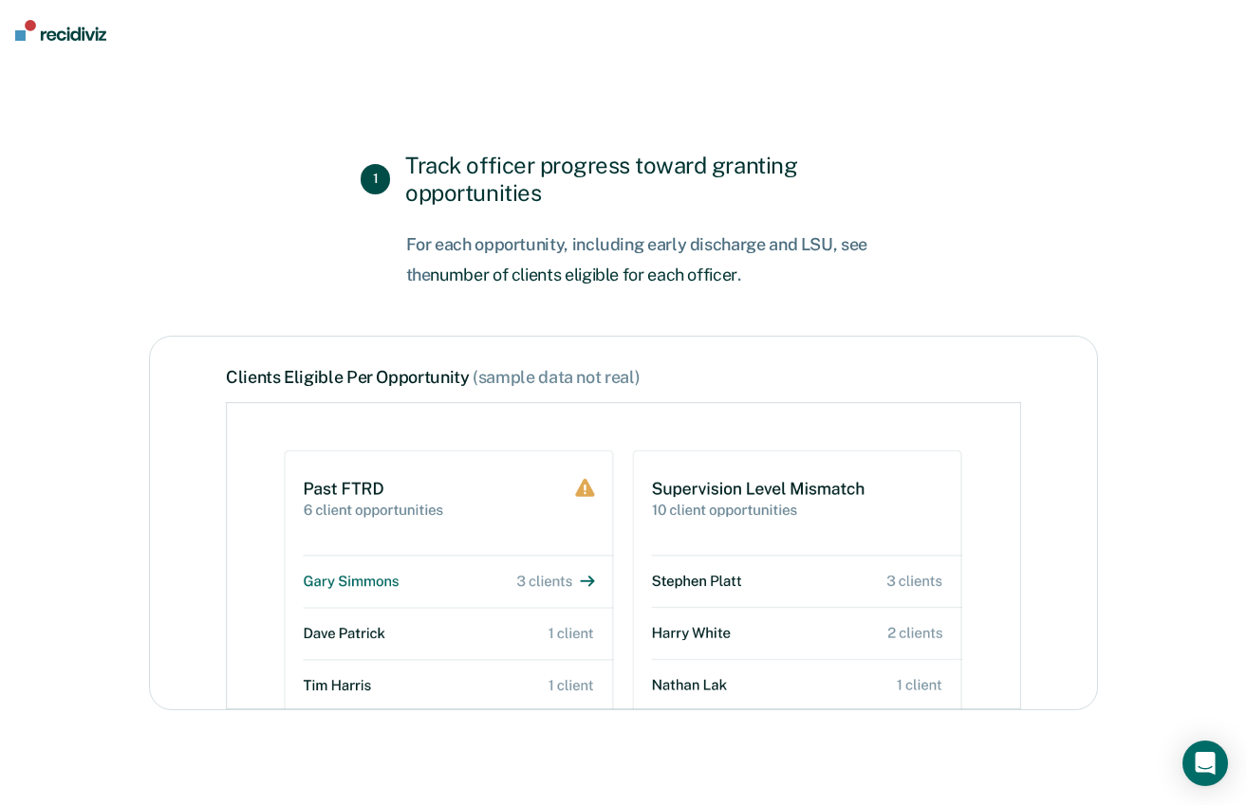
scroll to position [3053, 0]
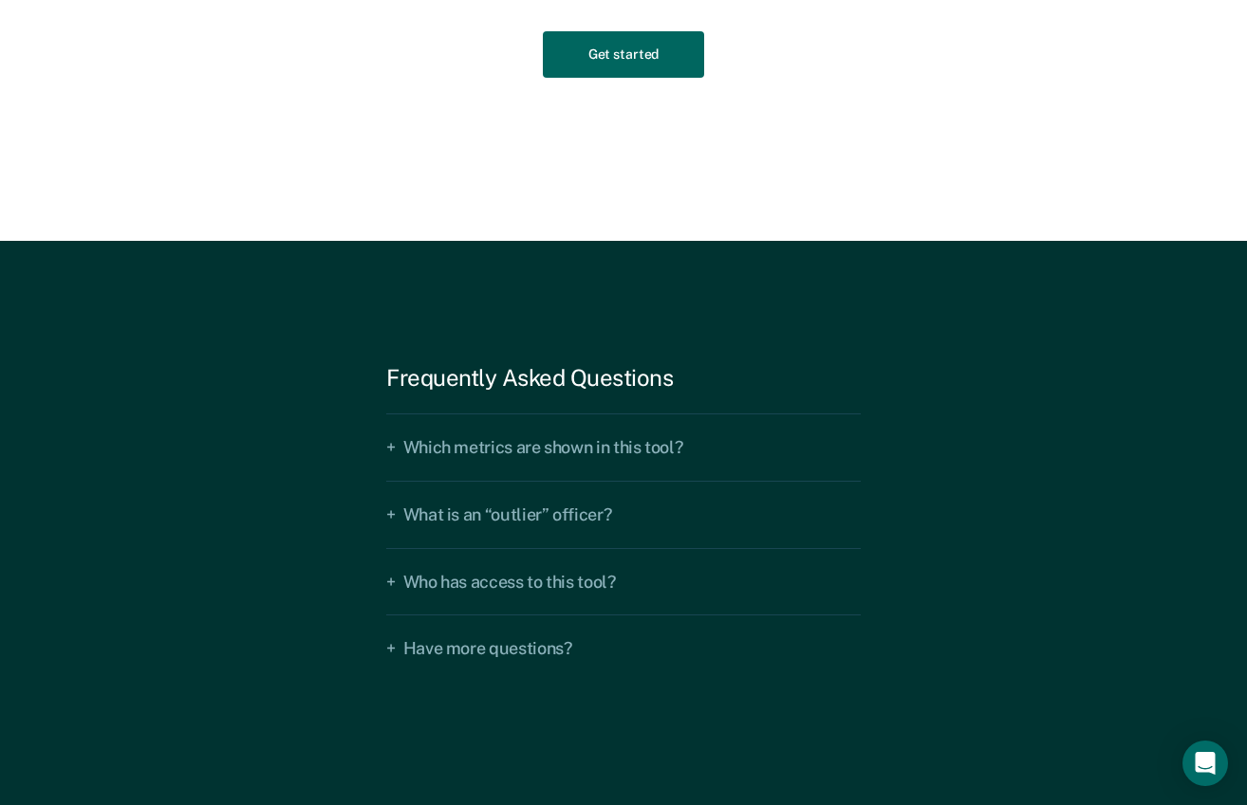
click at [655, 53] on button "Get started" at bounding box center [623, 54] width 161 height 46
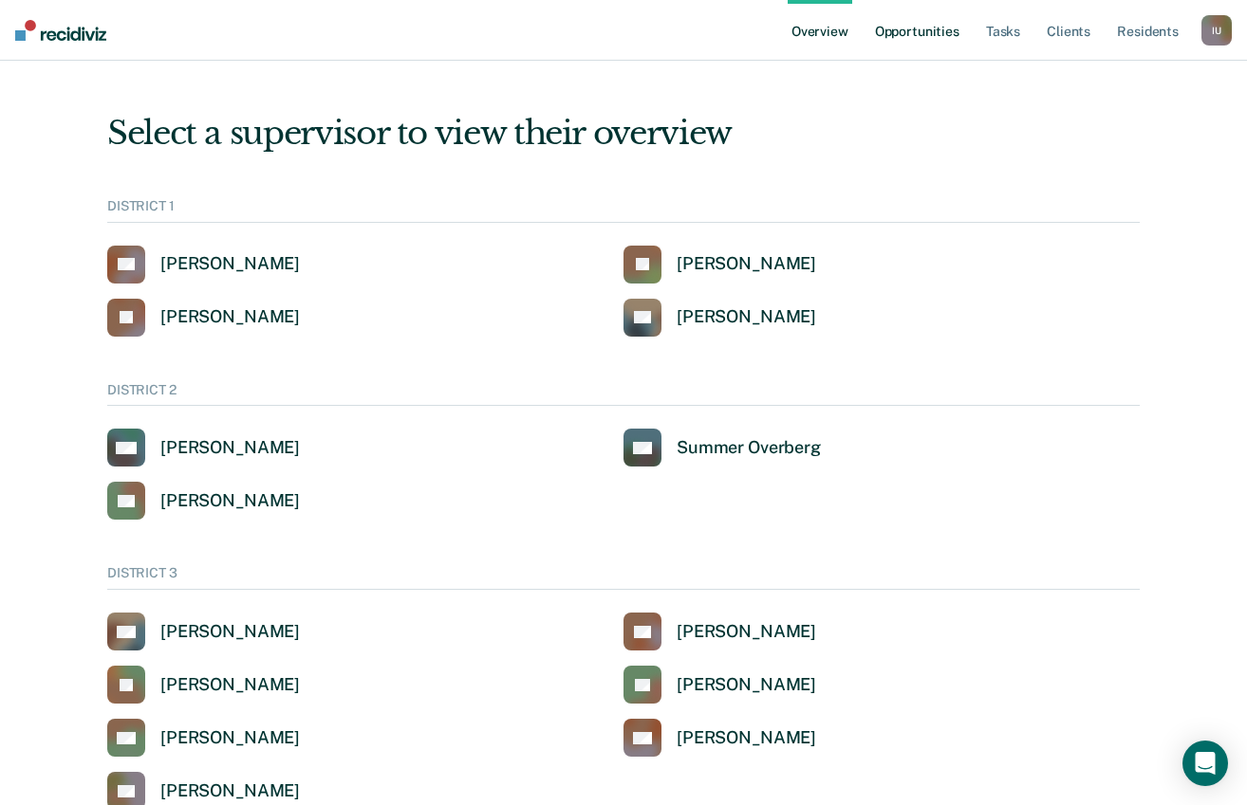
click at [913, 39] on link "Opportunities" at bounding box center [917, 30] width 92 height 61
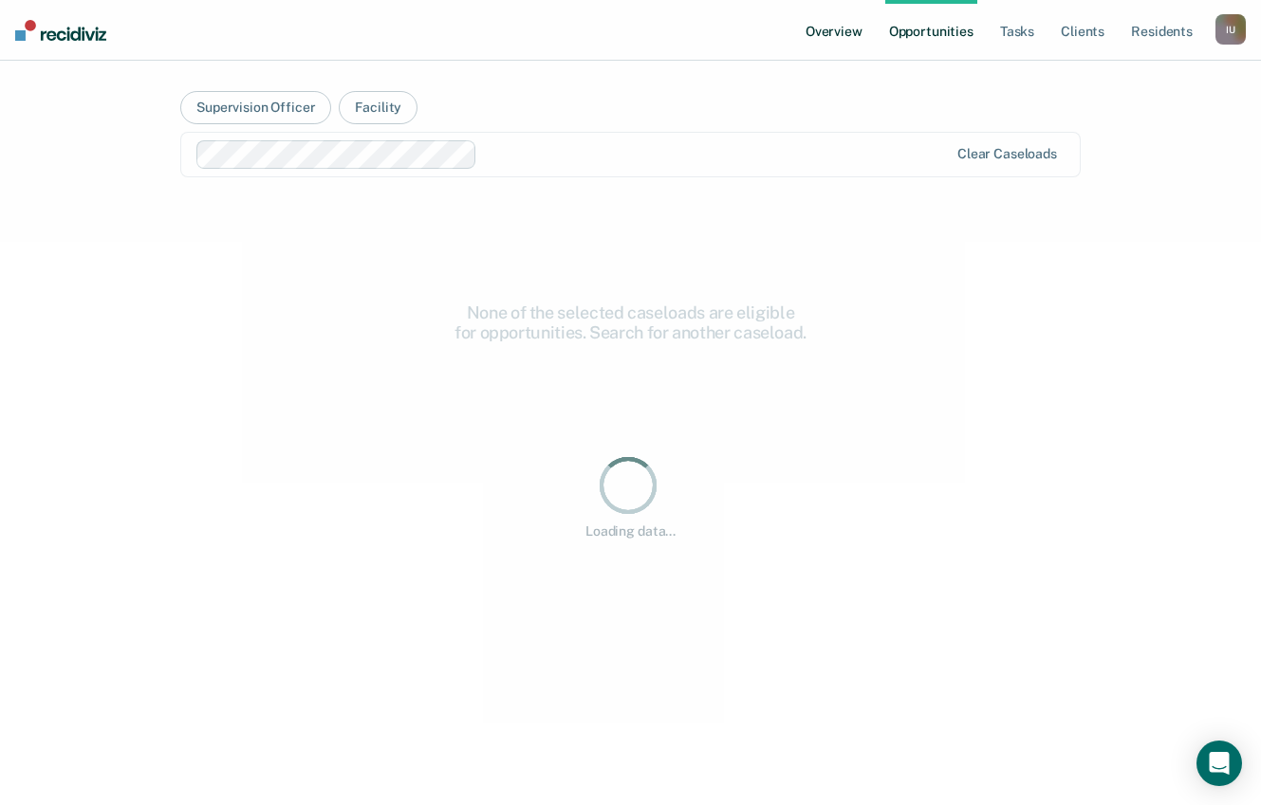
click at [814, 33] on link "Overview" at bounding box center [834, 30] width 65 height 61
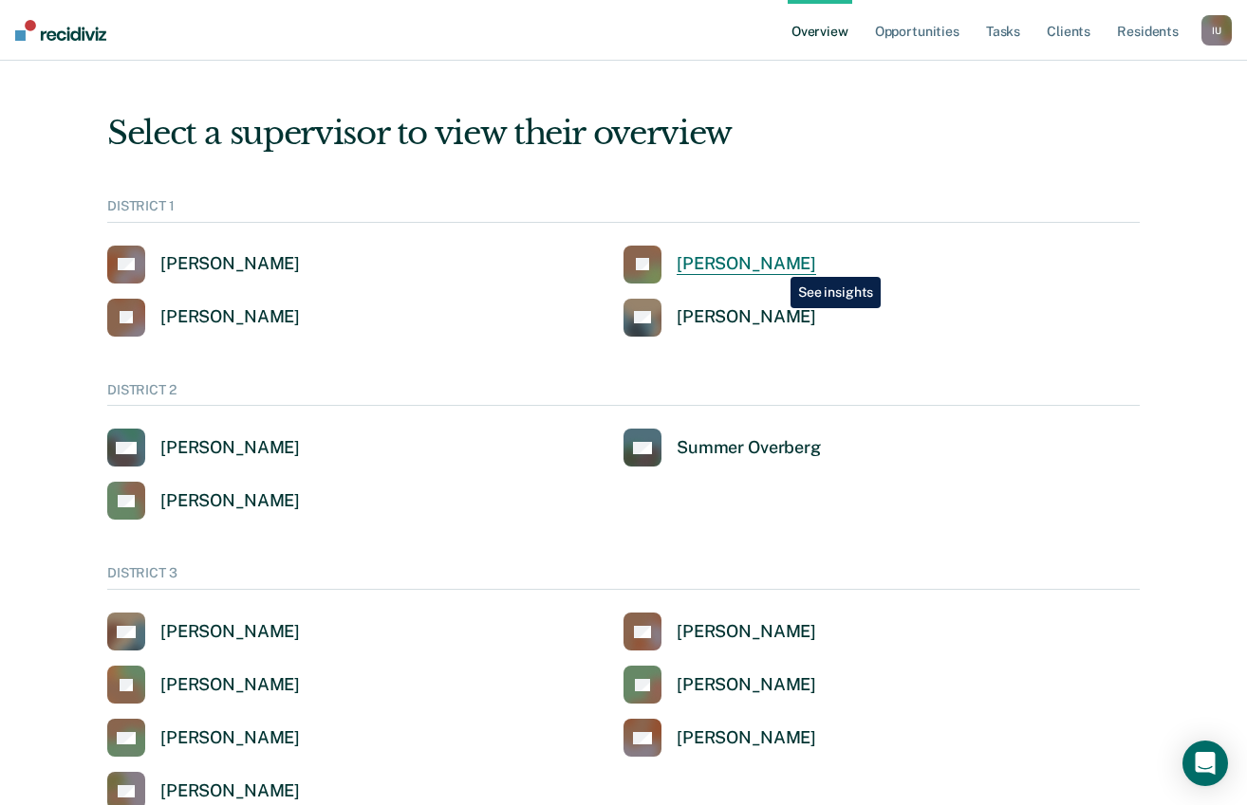
click at [776, 263] on div "Jeffery Schraeder" at bounding box center [745, 264] width 139 height 22
